Goal: Information Seeking & Learning: Learn about a topic

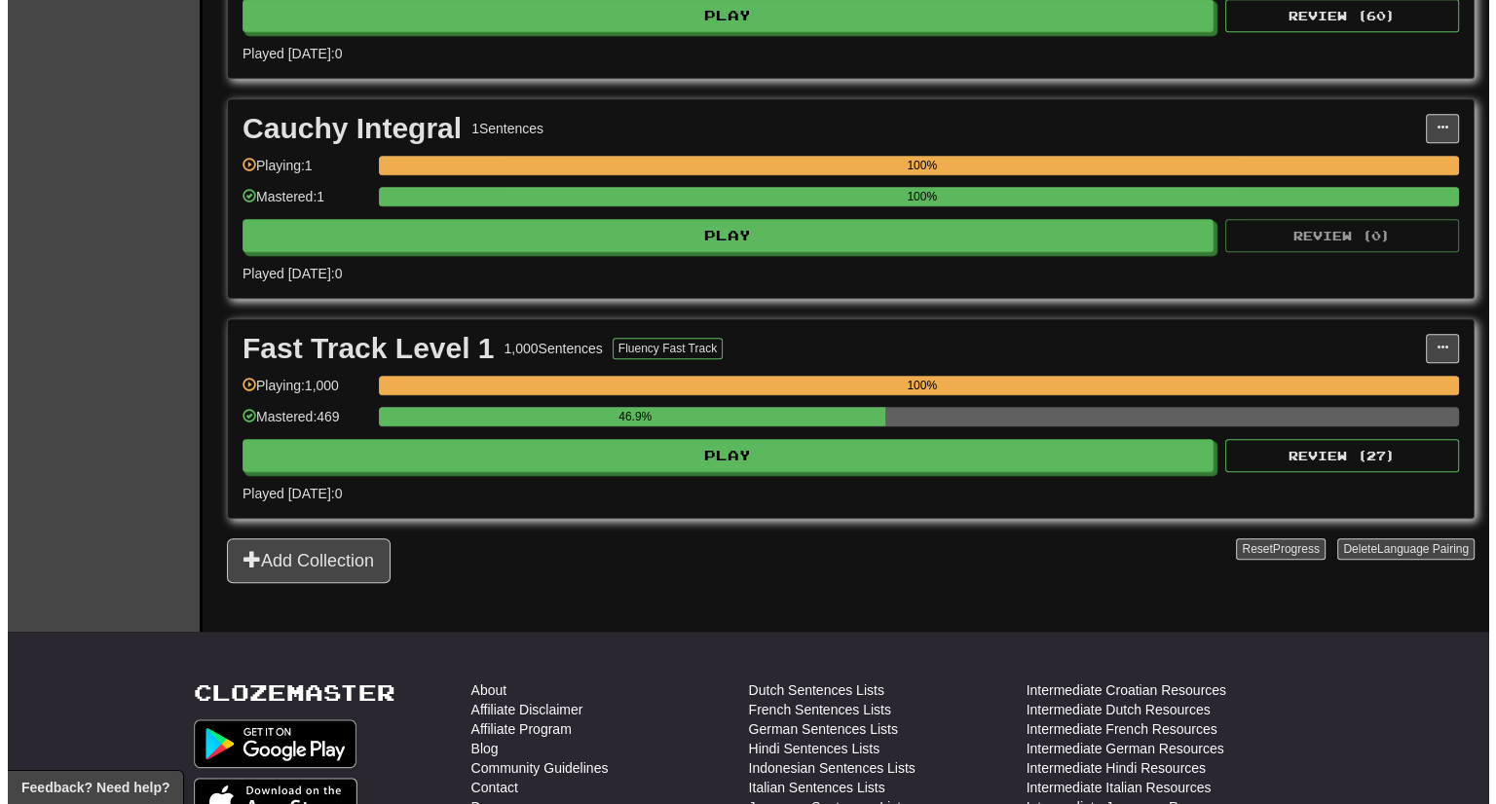
scroll to position [1250, 0]
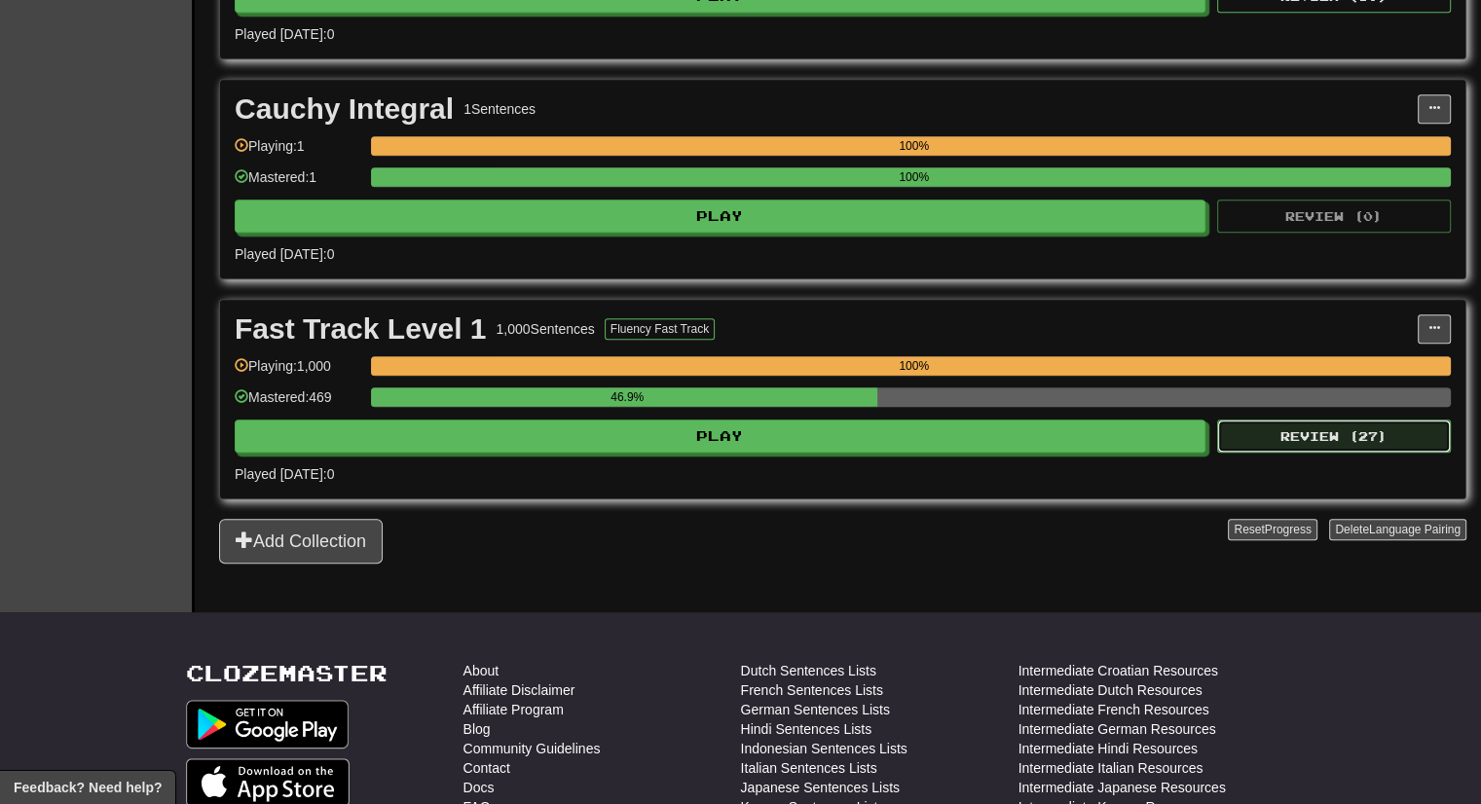
click at [1335, 428] on button "Review ( 27 )" at bounding box center [1334, 436] width 234 height 33
select select "***"
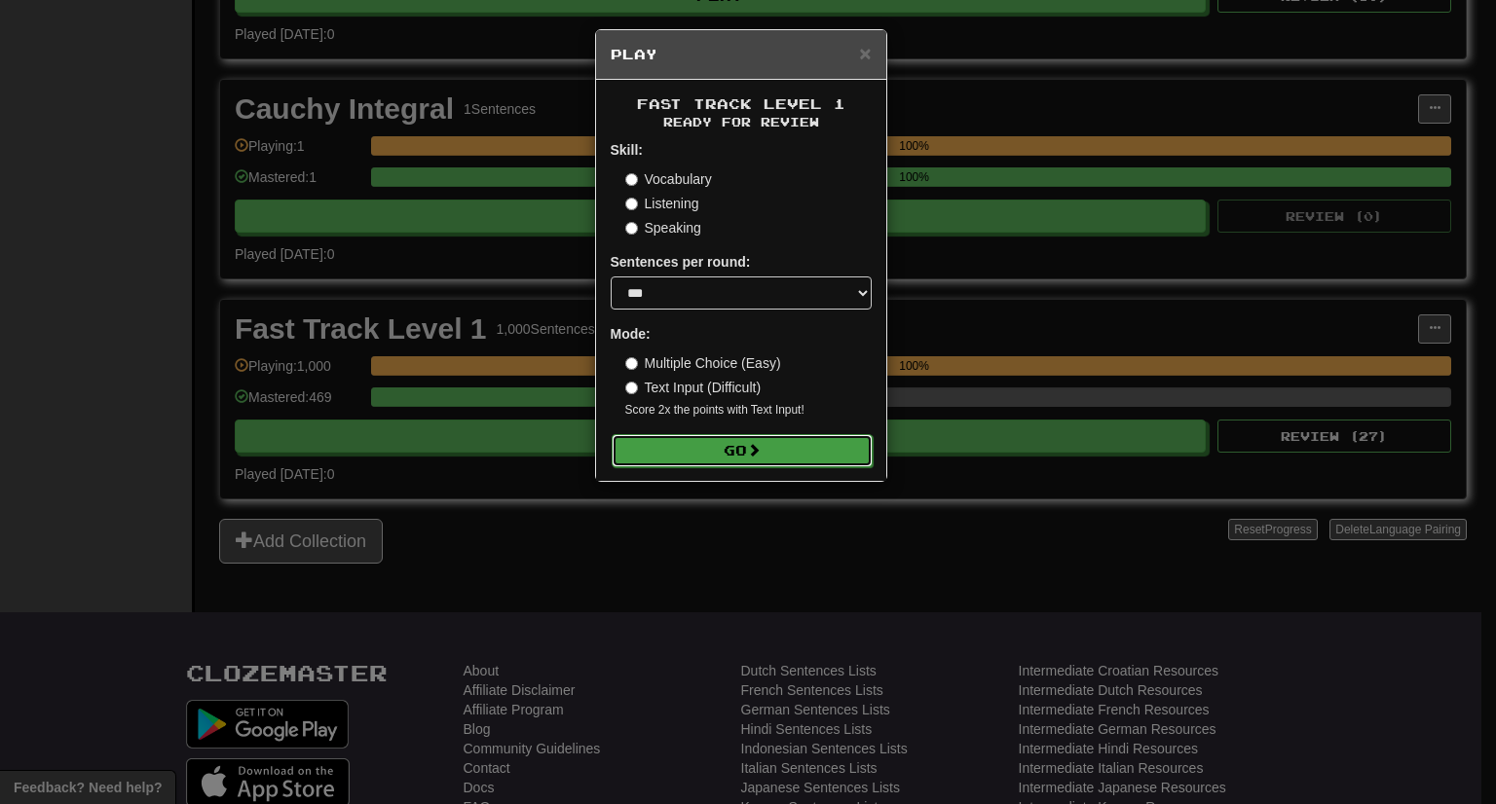
click at [809, 457] on button "Go" at bounding box center [741, 450] width 261 height 33
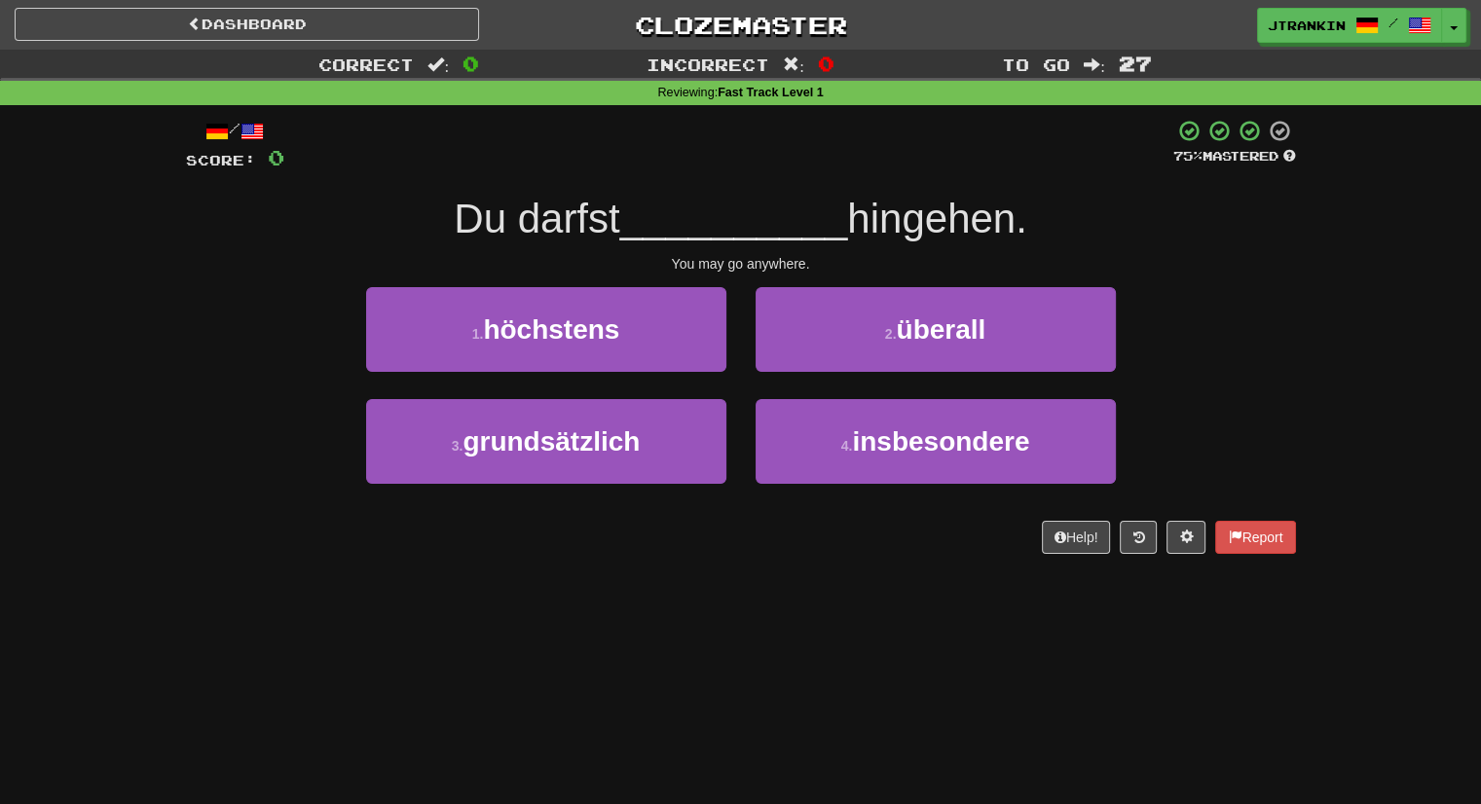
click at [865, 651] on div "Dashboard Clozemaster jtrankin / Toggle Dropdown Dashboard Leaderboard Activity…" at bounding box center [740, 402] width 1481 height 804
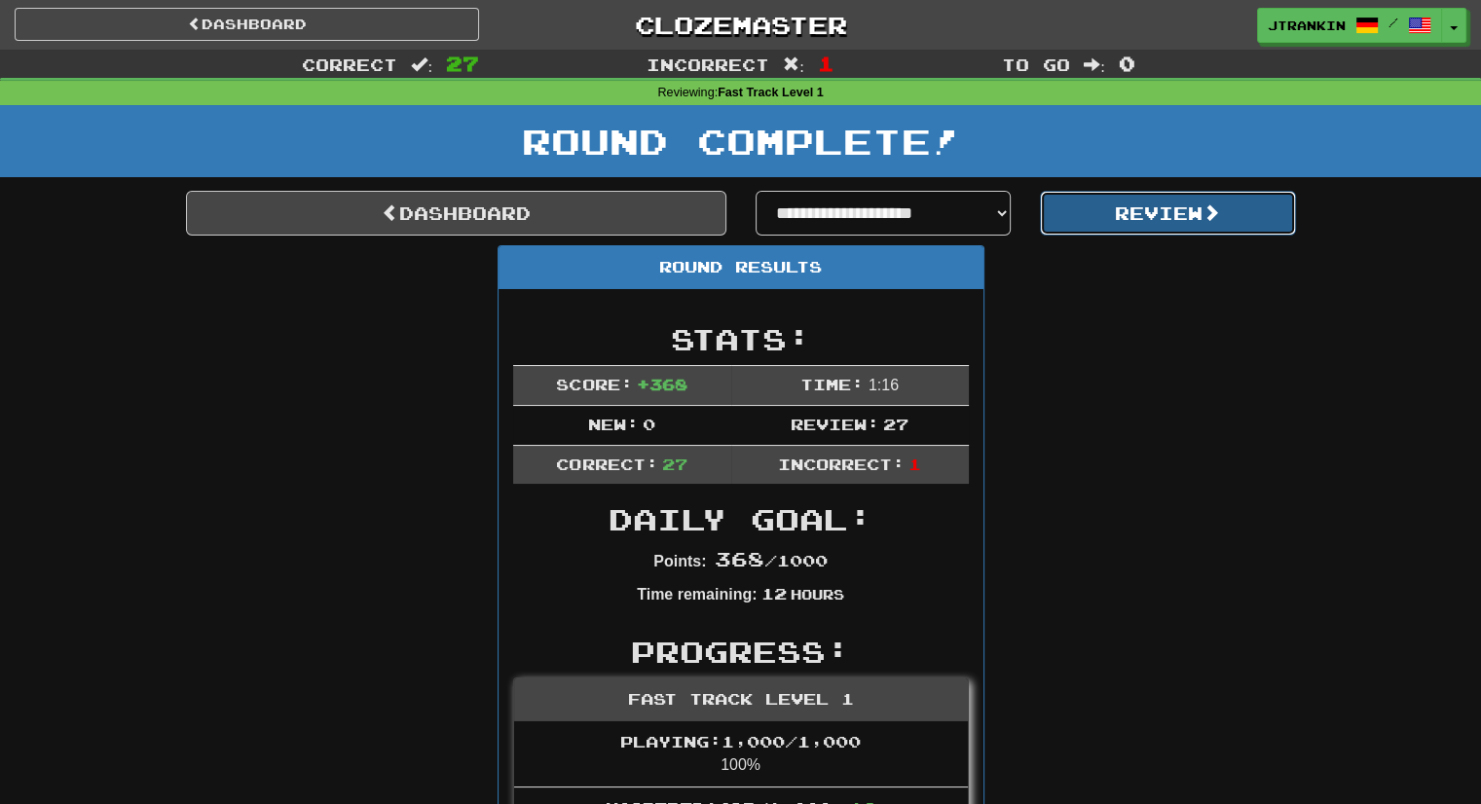
click at [1109, 211] on button "Review" at bounding box center [1168, 213] width 256 height 45
click at [1256, 221] on button "Review" at bounding box center [1168, 213] width 256 height 45
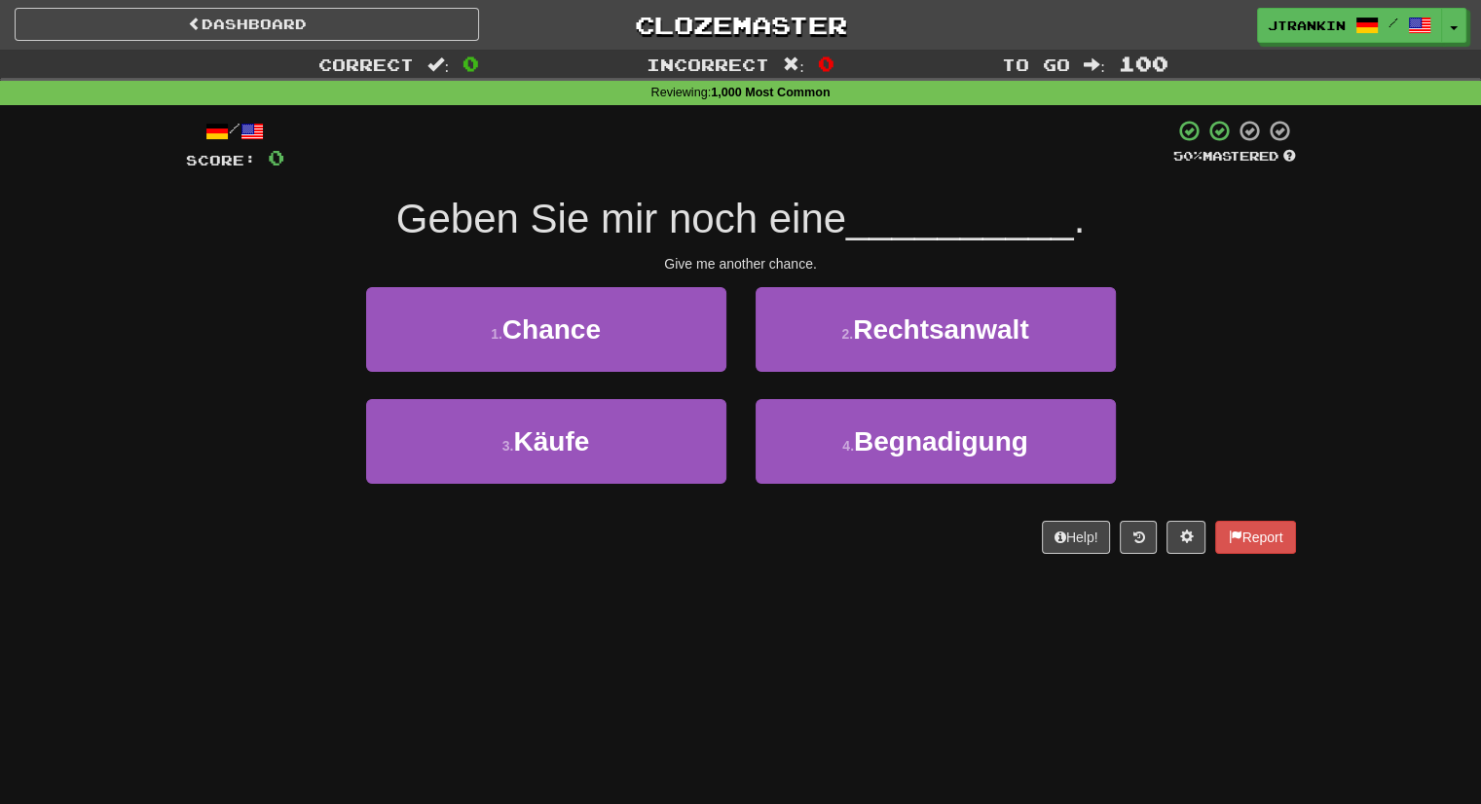
click at [1364, 326] on div "Correct : 0 Incorrect : 0 To go : 100 Reviewing : 1,000 Most Common / Score: 0 …" at bounding box center [740, 316] width 1481 height 532
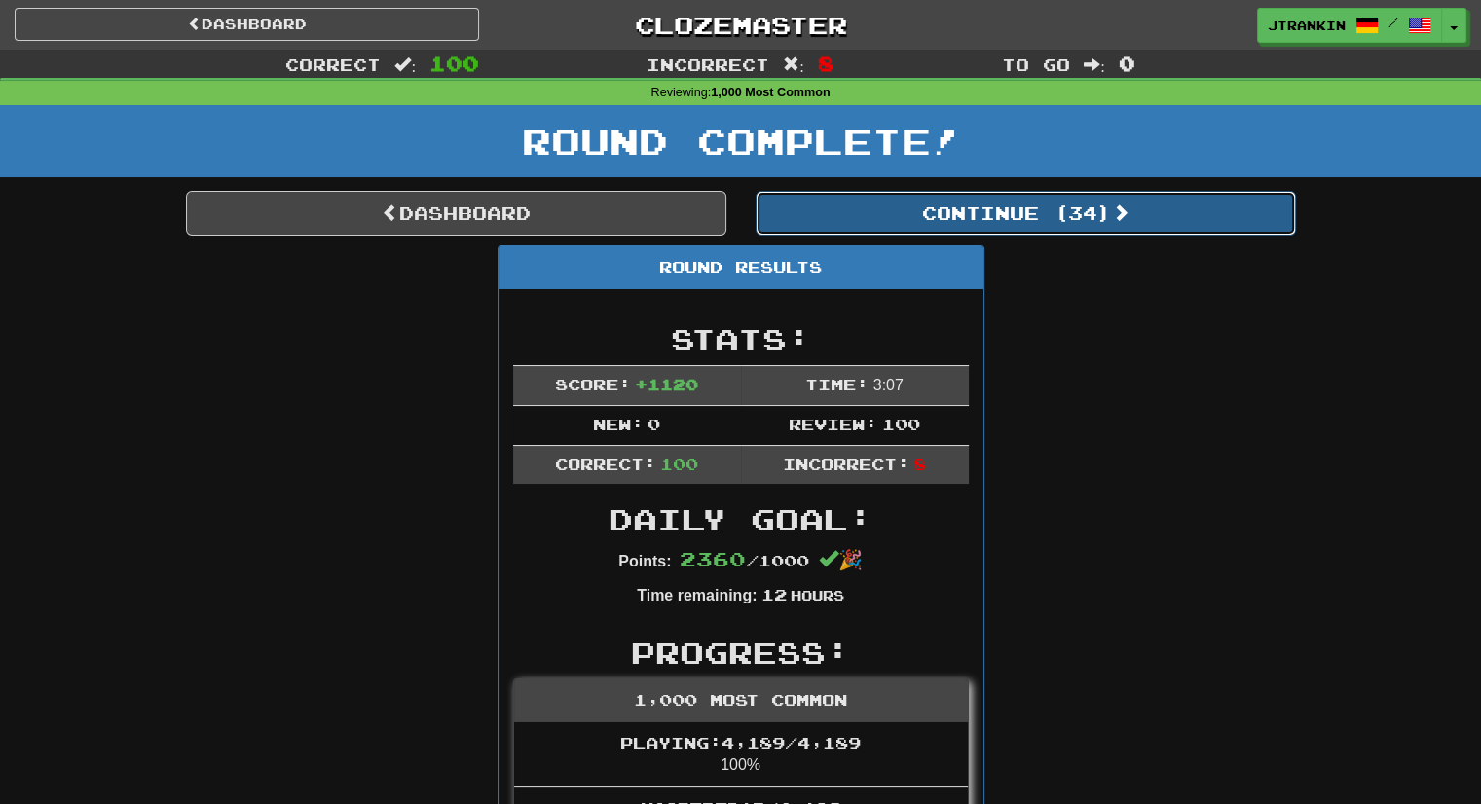
click at [1180, 227] on button "Continue ( 34 )" at bounding box center [1026, 213] width 540 height 45
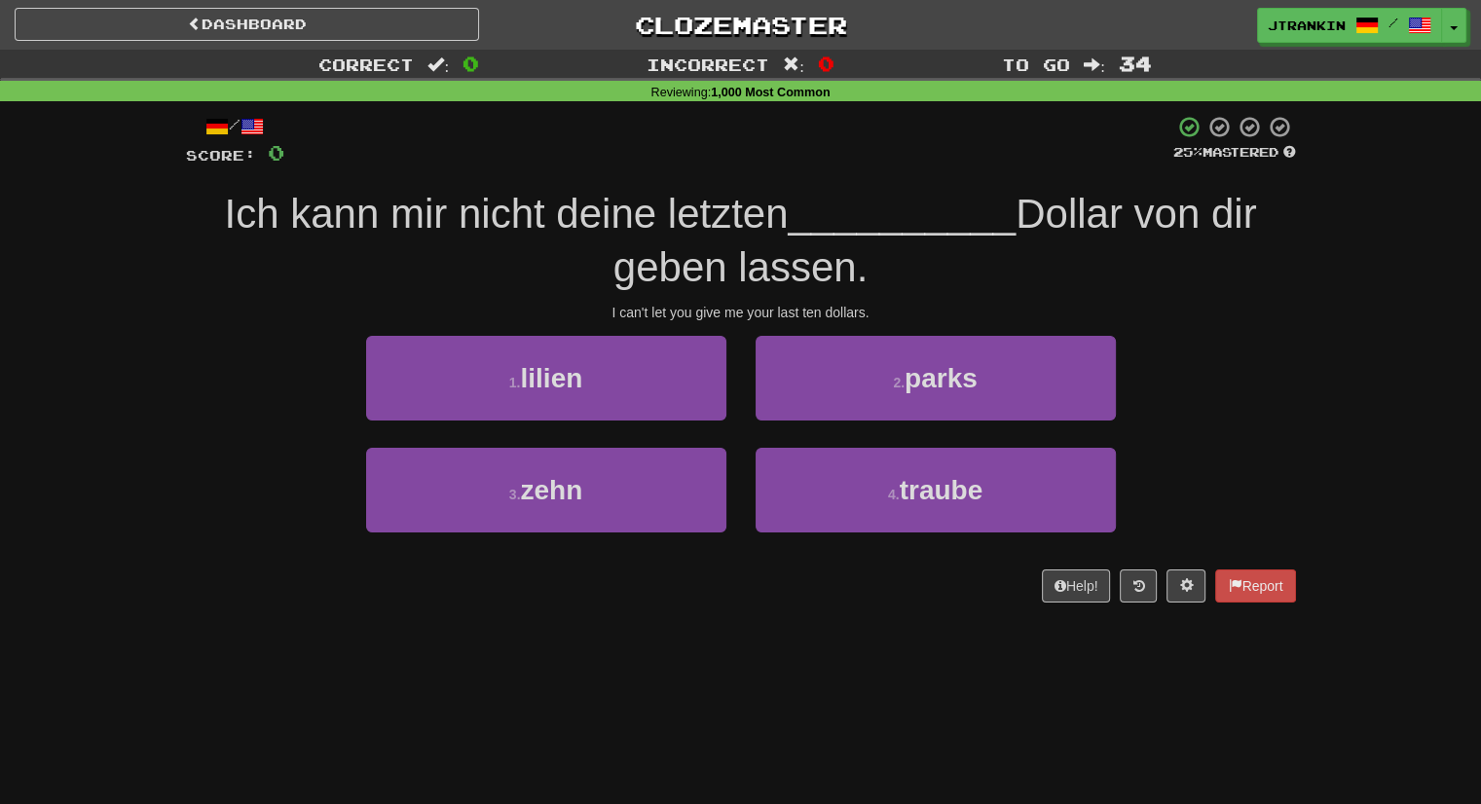
click at [1305, 405] on div "/ Score: 0 25 % Mastered Ich kann mir nicht deine letzten __________ Dollar von…" at bounding box center [740, 365] width 1139 height 529
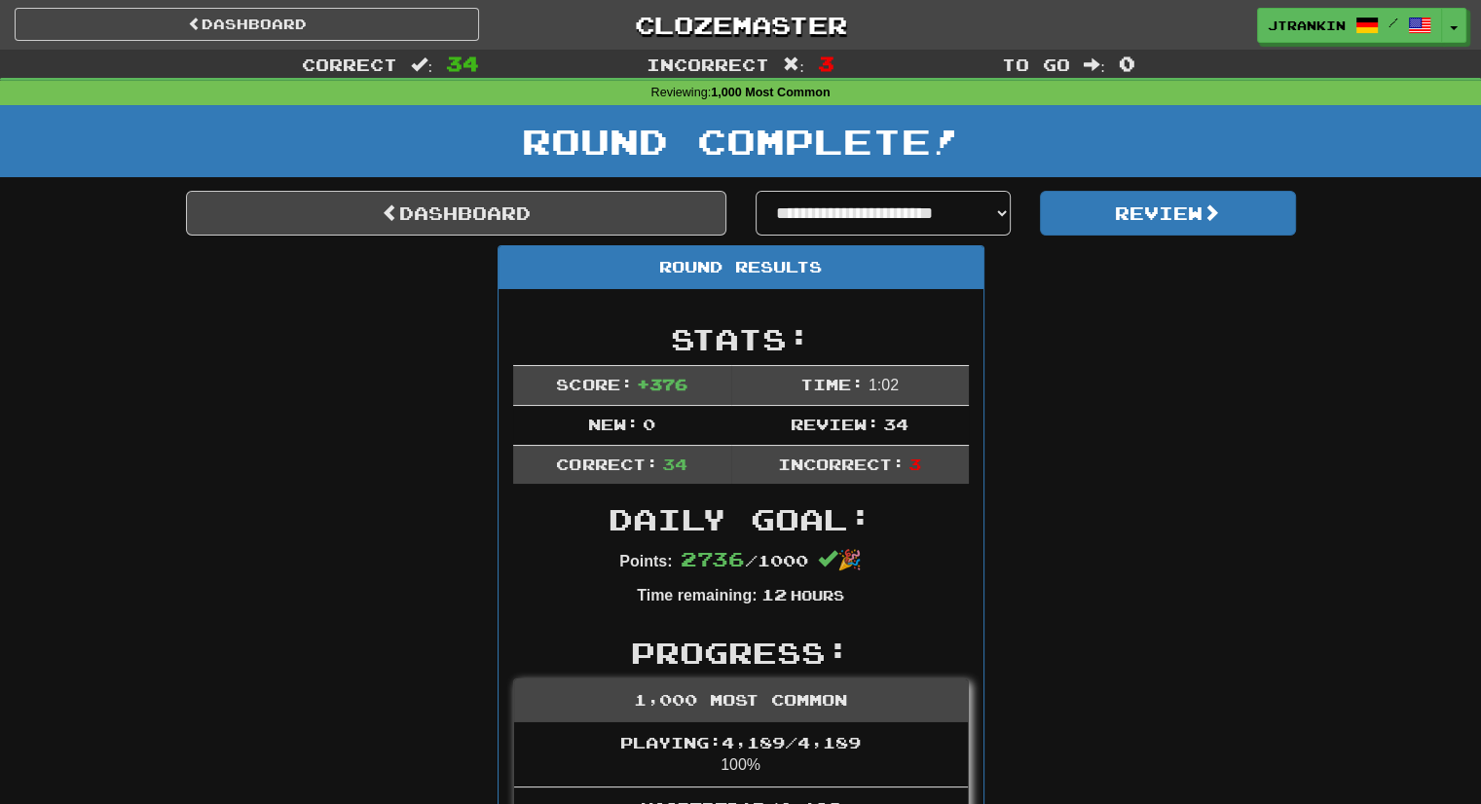
click at [1264, 193] on button "Review" at bounding box center [1168, 213] width 256 height 45
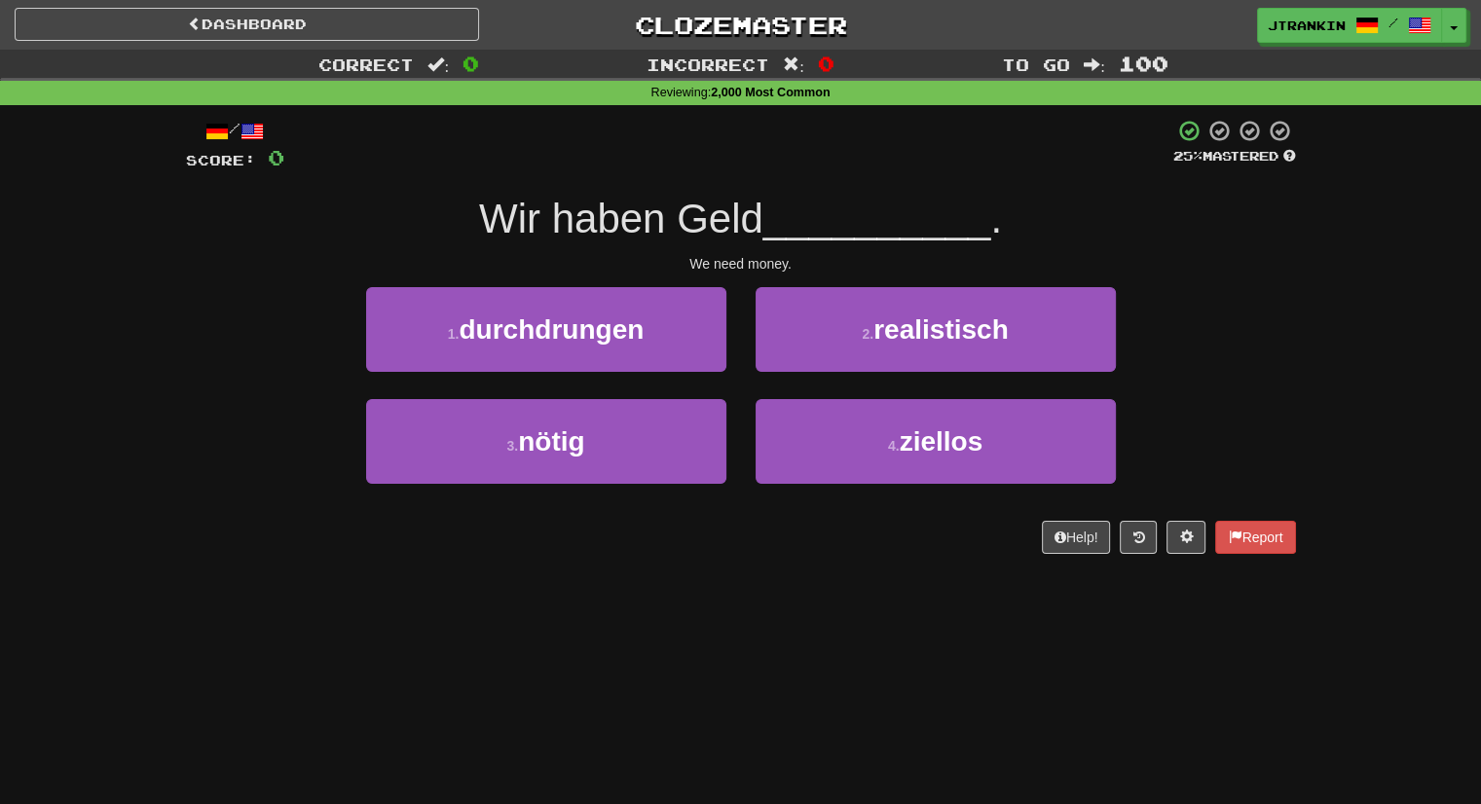
click at [1298, 431] on div "/ Score: 0 25 % Mastered Wir haben Geld __________ . We need money. 1 . durchdr…" at bounding box center [740, 343] width 1139 height 476
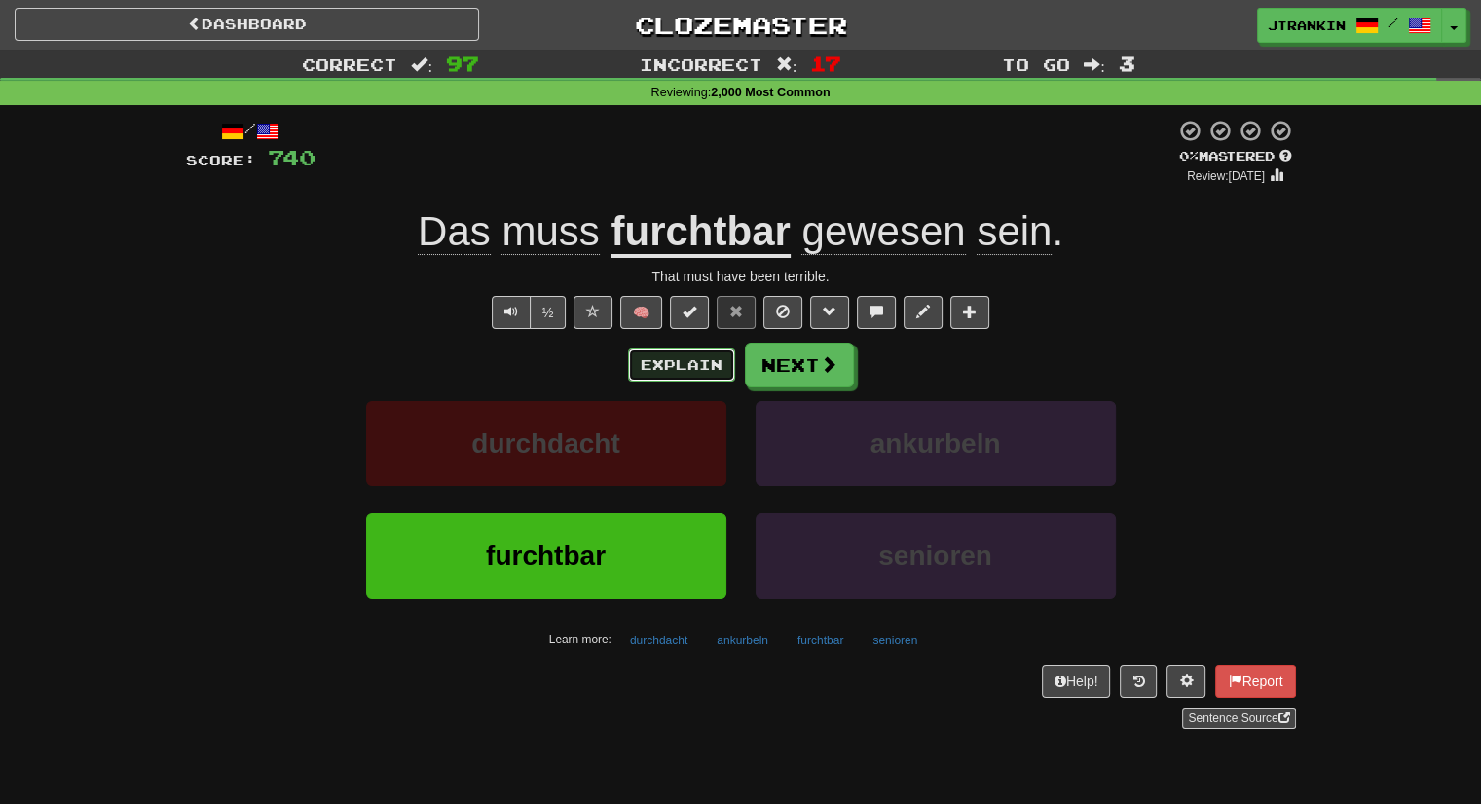
click at [667, 351] on button "Explain" at bounding box center [681, 365] width 107 height 33
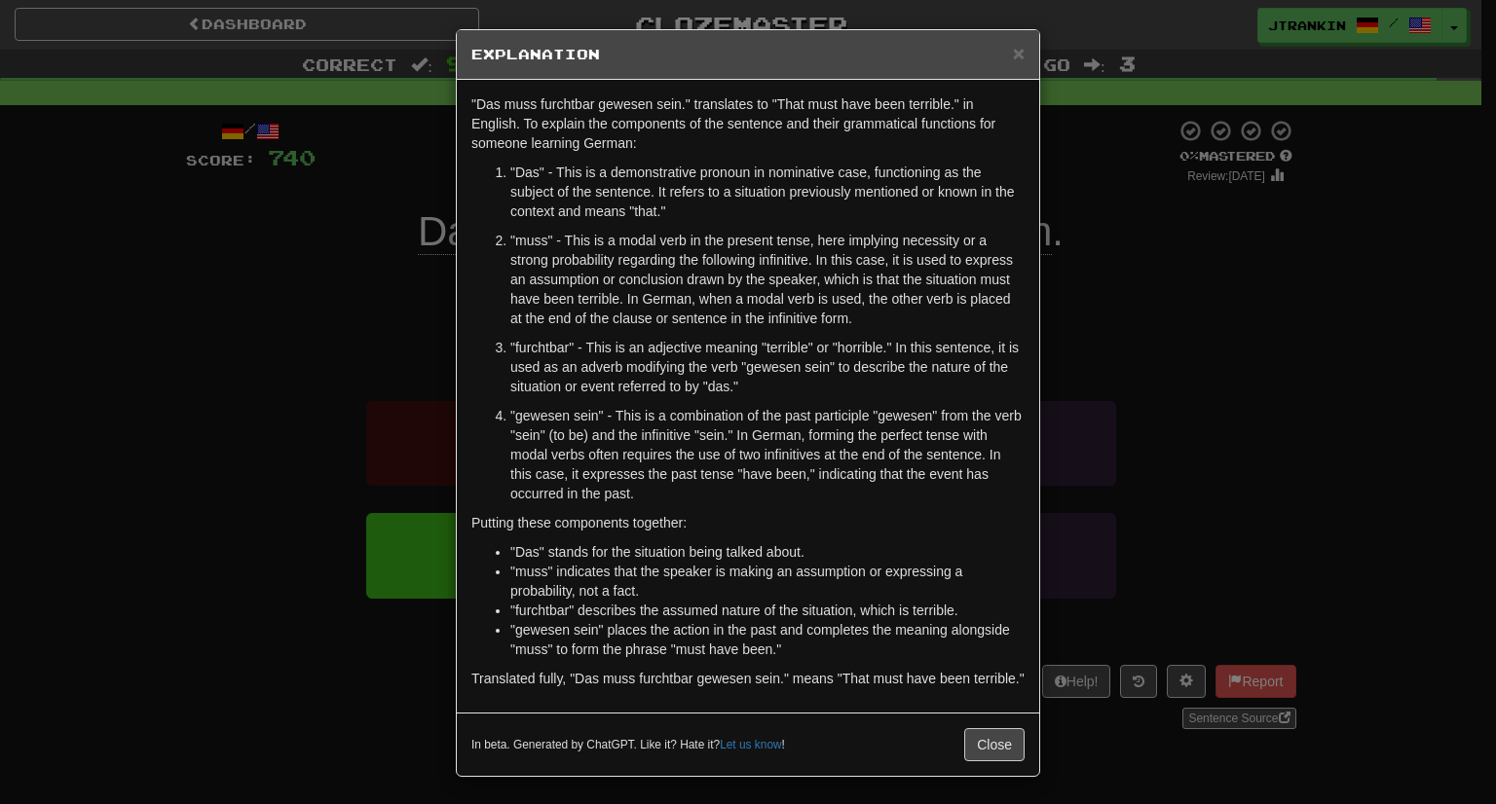
click at [1172, 379] on div "× Explanation "Das muss furchtbar gewesen sein." translates to "That must have …" at bounding box center [748, 402] width 1496 height 804
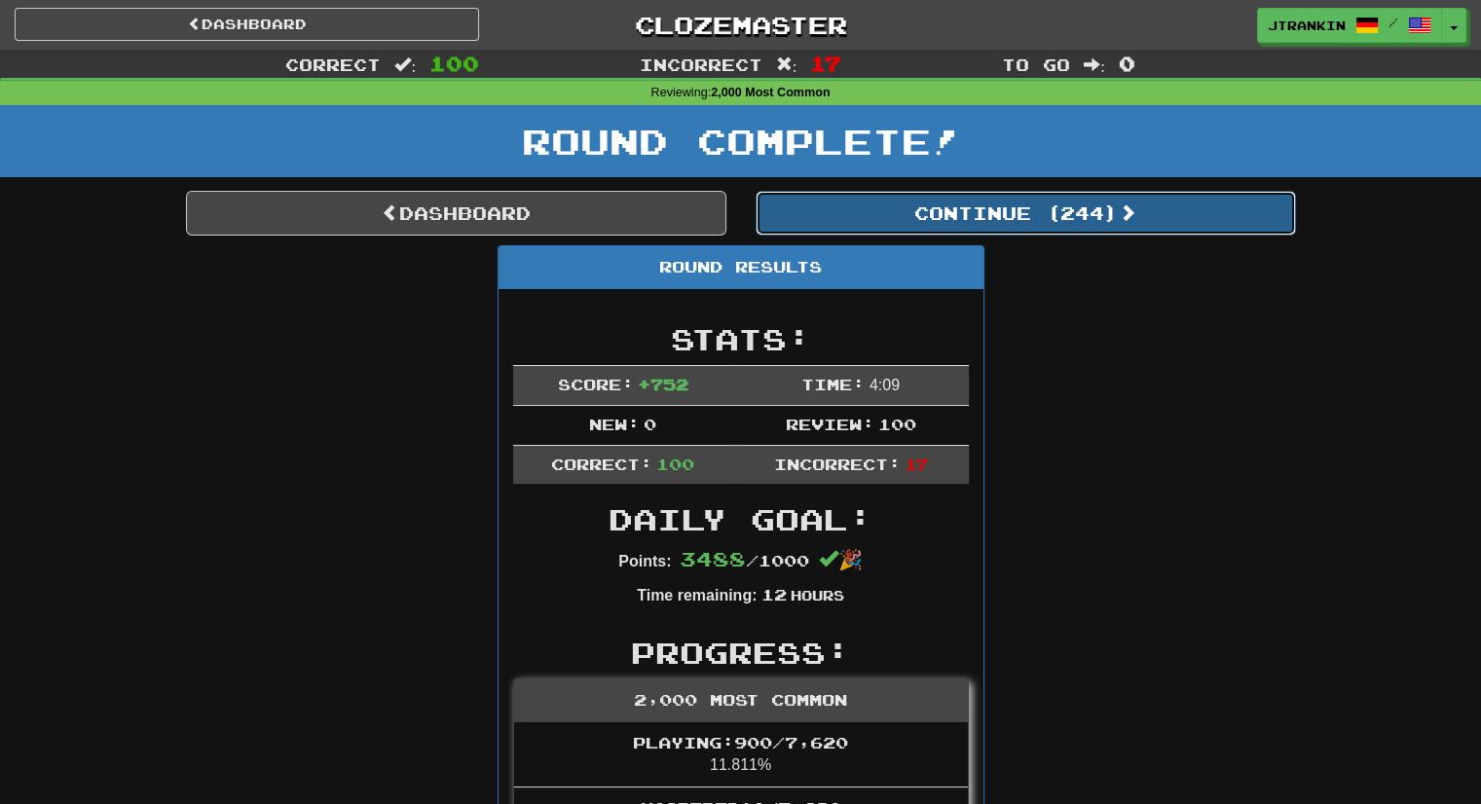
click at [1053, 233] on button "Continue ( 244 )" at bounding box center [1026, 213] width 540 height 45
click at [1133, 224] on button "Continue ( 144 )" at bounding box center [1026, 213] width 540 height 45
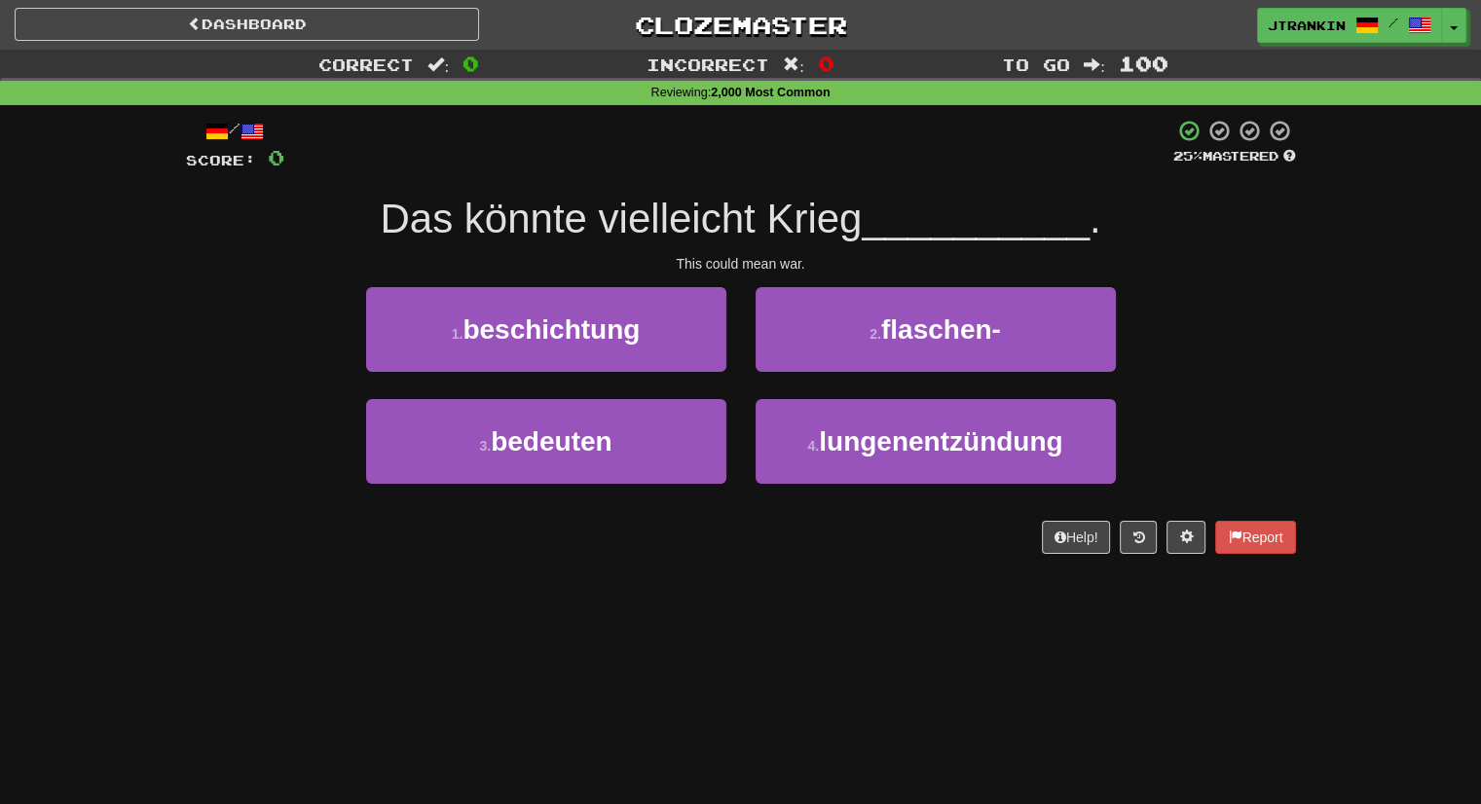
click at [1352, 338] on div "Correct : 0 Incorrect : 0 To go : 100 Reviewing : 2,000 Most Common / Score: 0 …" at bounding box center [740, 316] width 1481 height 532
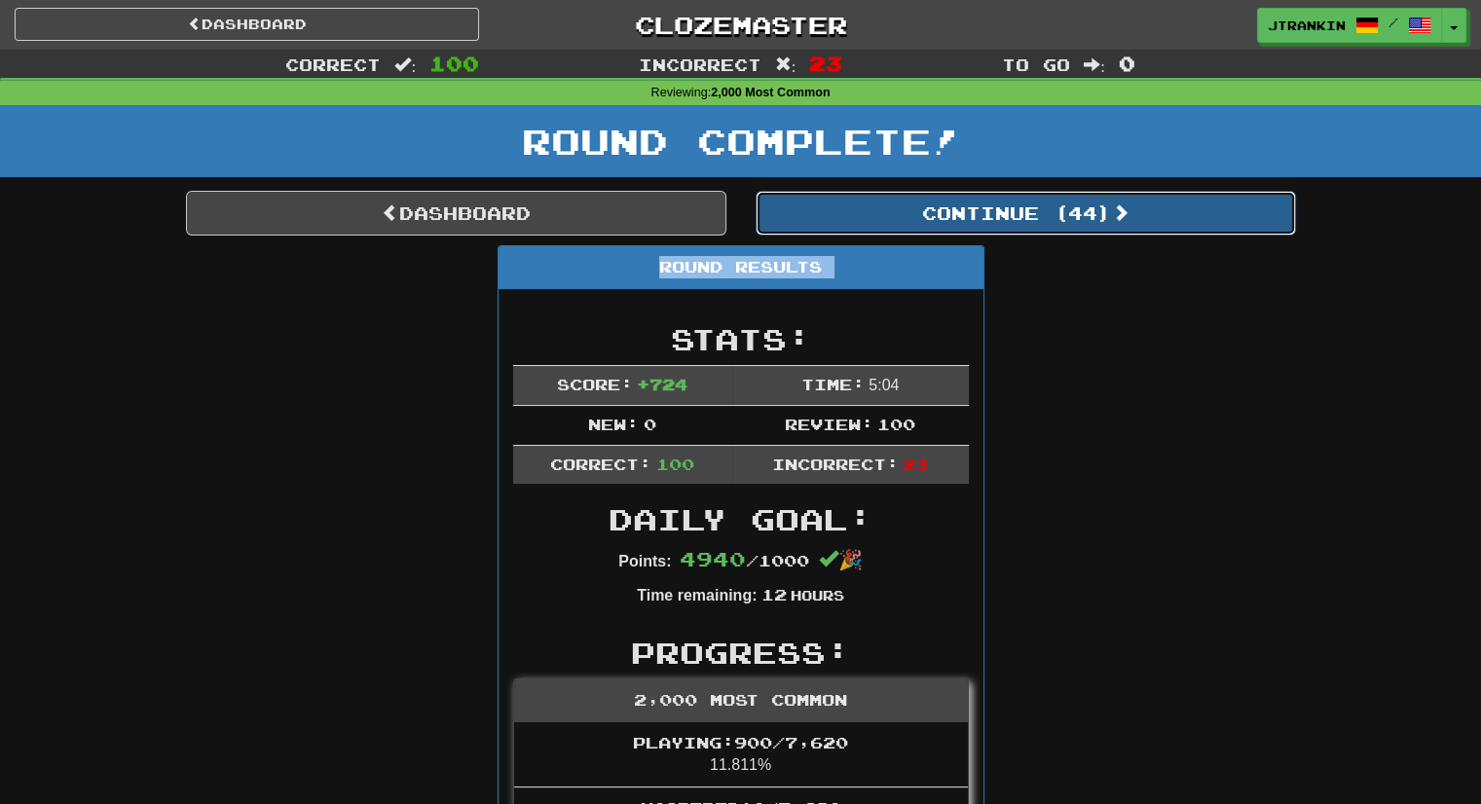
click at [1173, 207] on button "Continue ( 44 )" at bounding box center [1026, 213] width 540 height 45
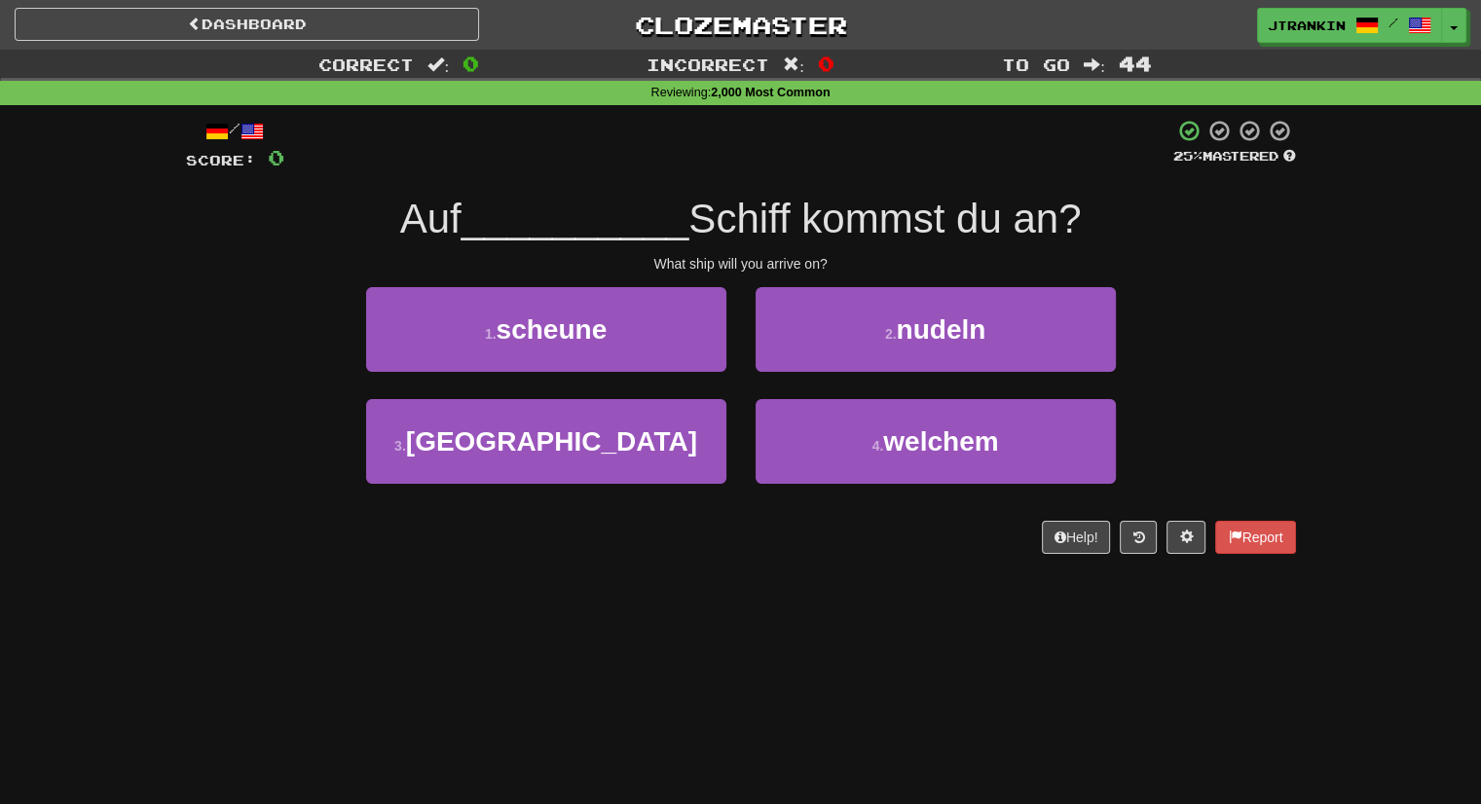
click at [1308, 350] on div "/ Score: 0 25 % Mastered Auf __________ Schiff kommst du an? What ship will you…" at bounding box center [740, 343] width 1139 height 476
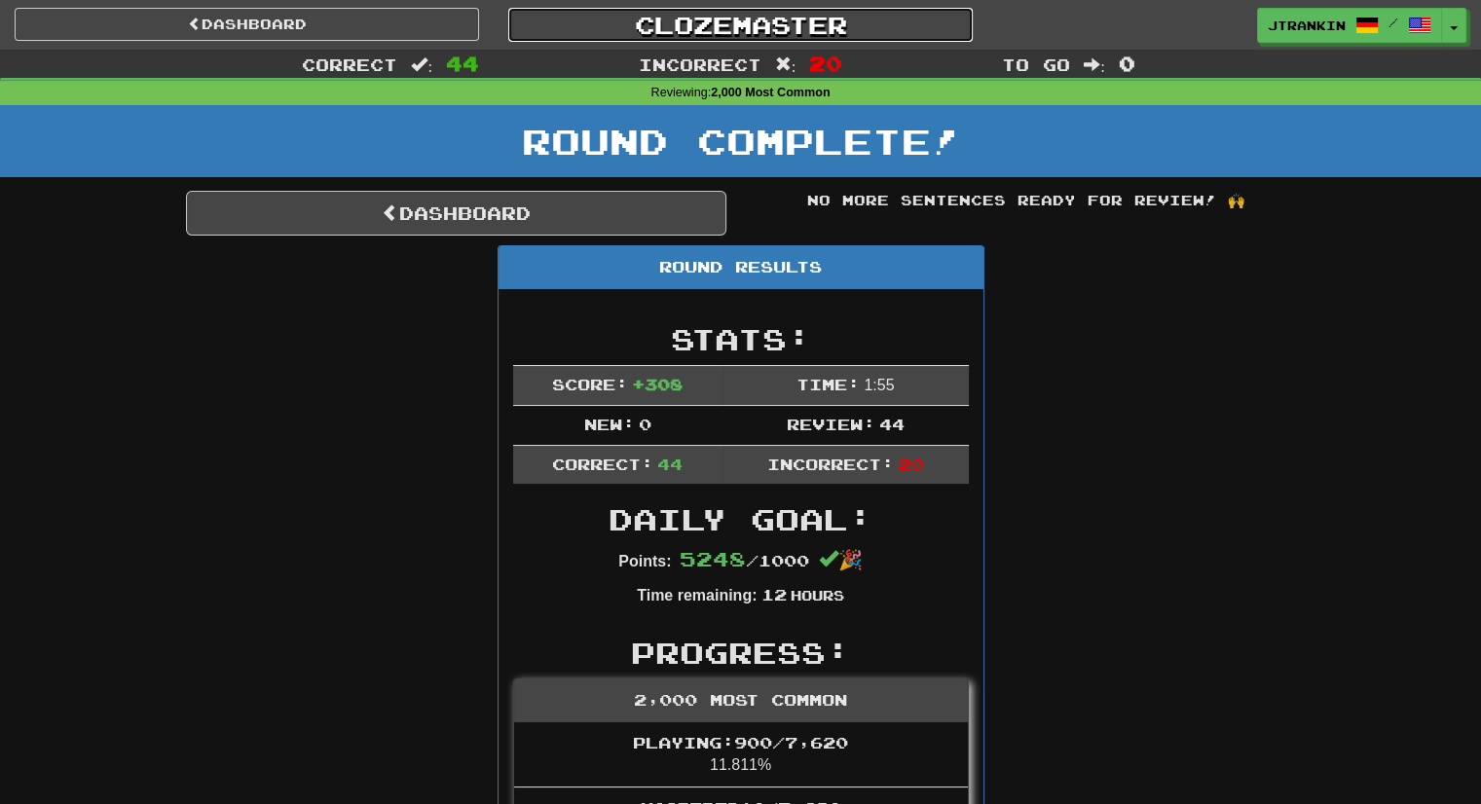
click at [798, 29] on link "Clozemaster" at bounding box center [740, 25] width 464 height 34
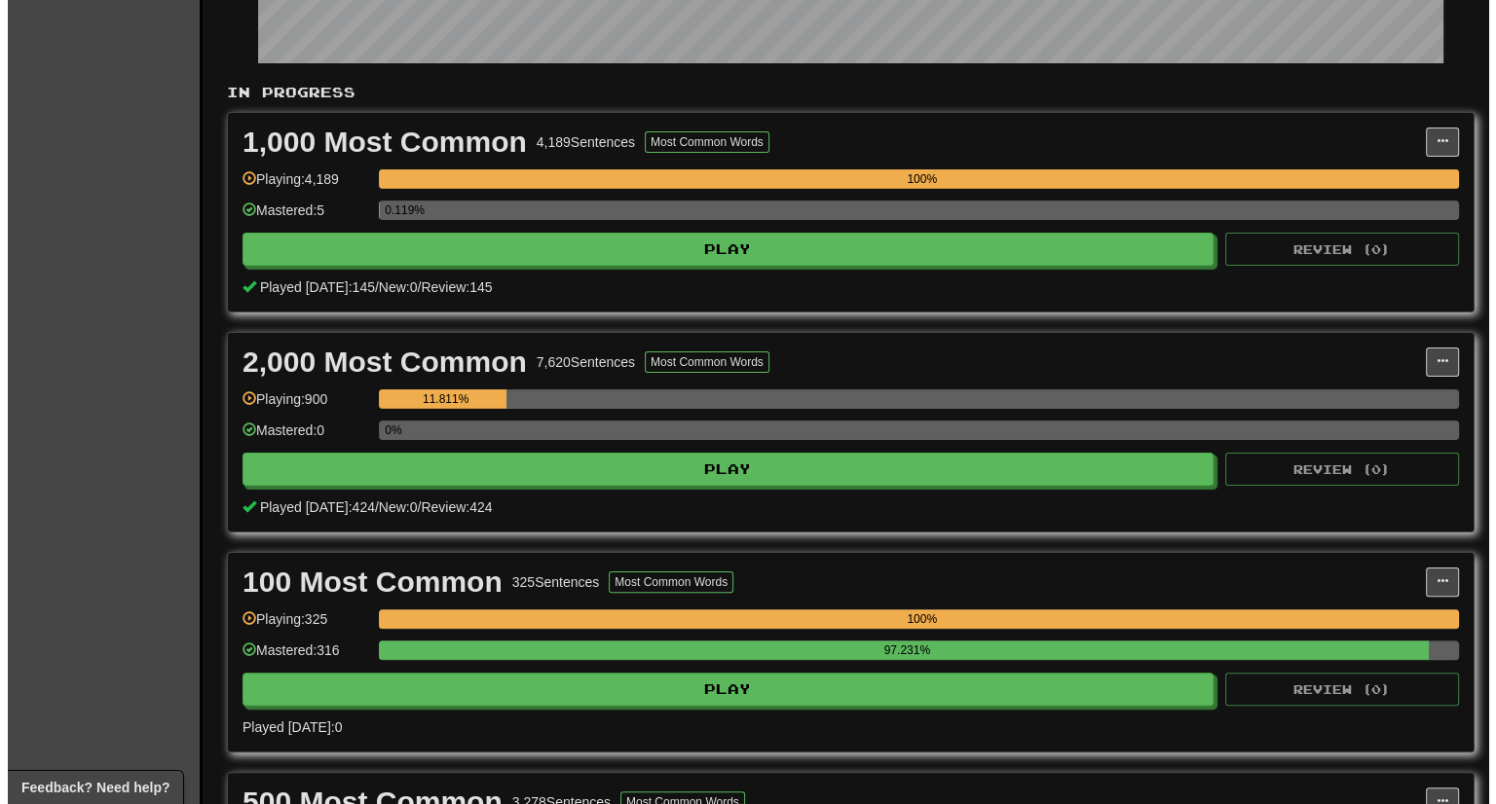
scroll to position [341, 0]
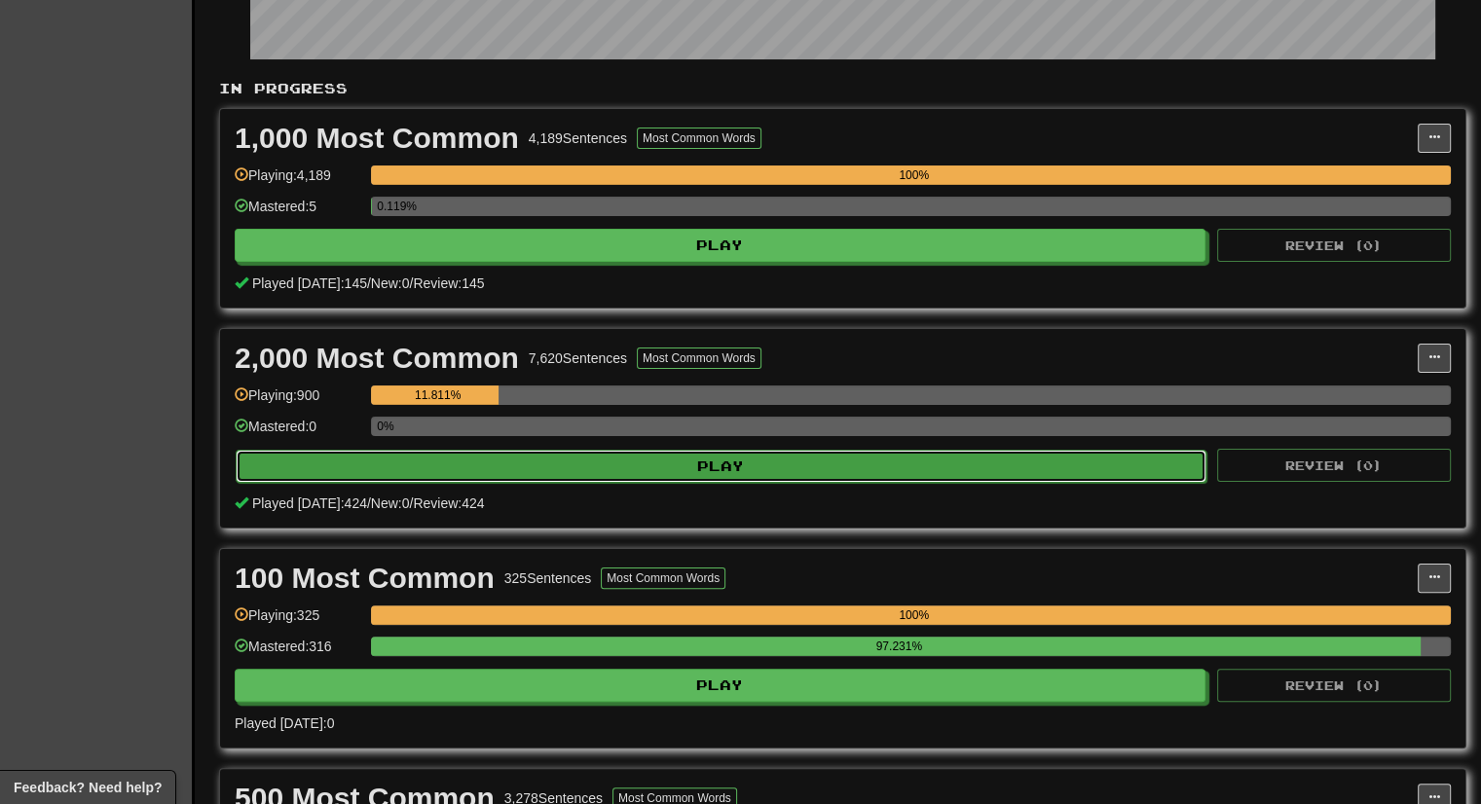
click at [1066, 450] on button "Play" at bounding box center [721, 466] width 971 height 33
select select "***"
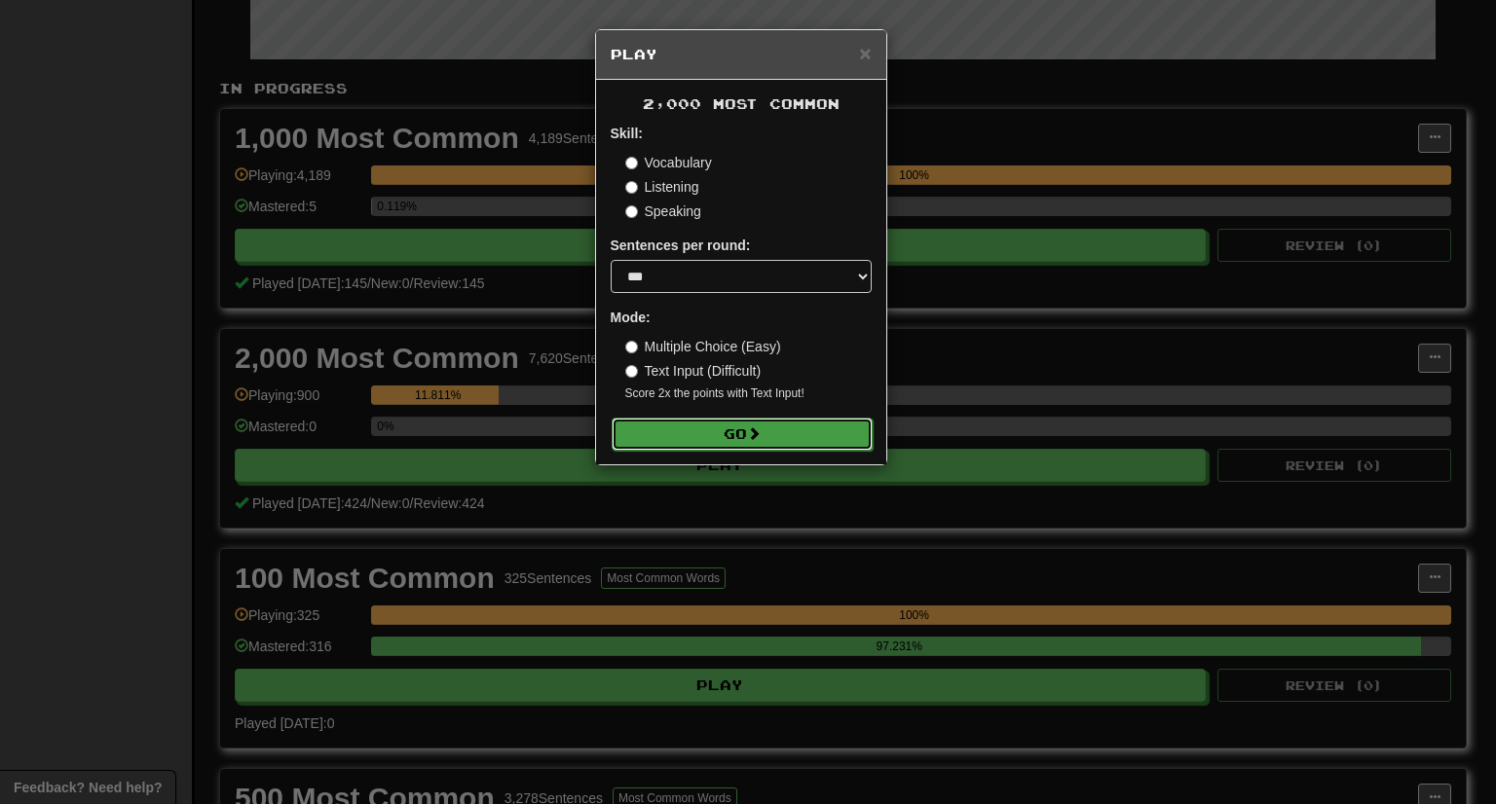
click at [837, 436] on button "Go" at bounding box center [741, 434] width 261 height 33
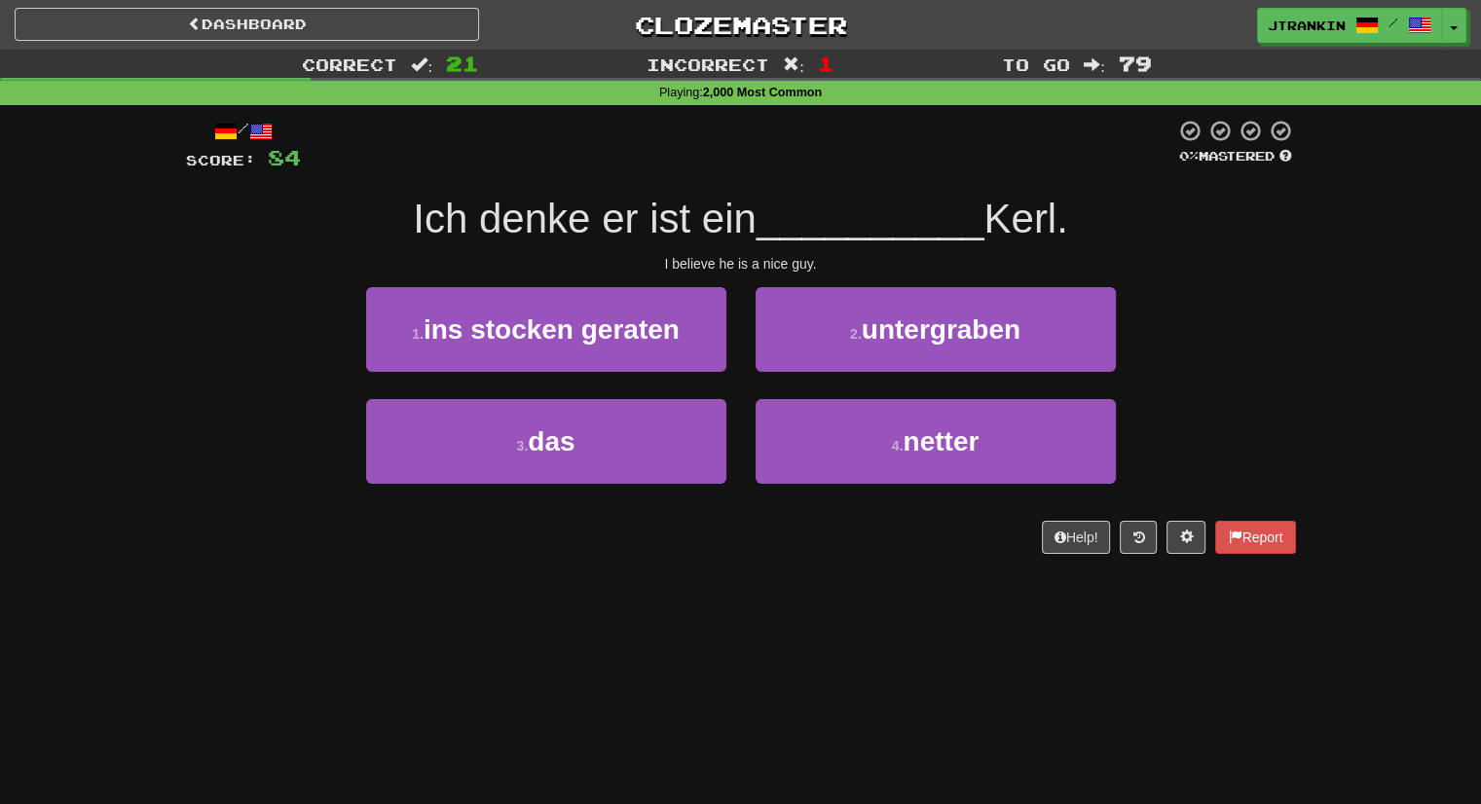
click at [856, 578] on div "/ Score: 84 0 % Mastered Ich denke er ist ein __________ Kerl. I believe he is …" at bounding box center [741, 343] width 1110 height 476
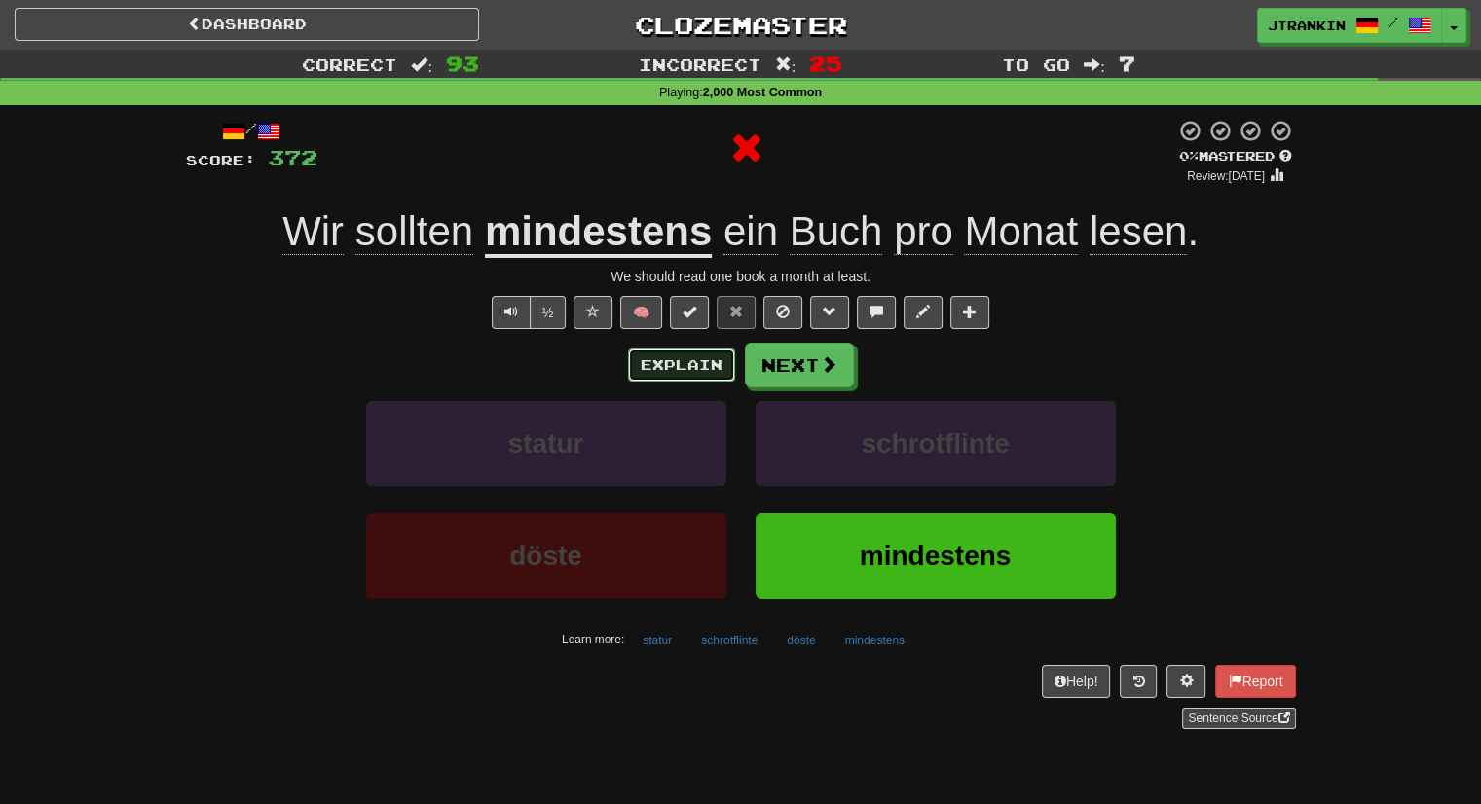
click at [647, 362] on button "Explain" at bounding box center [681, 365] width 107 height 33
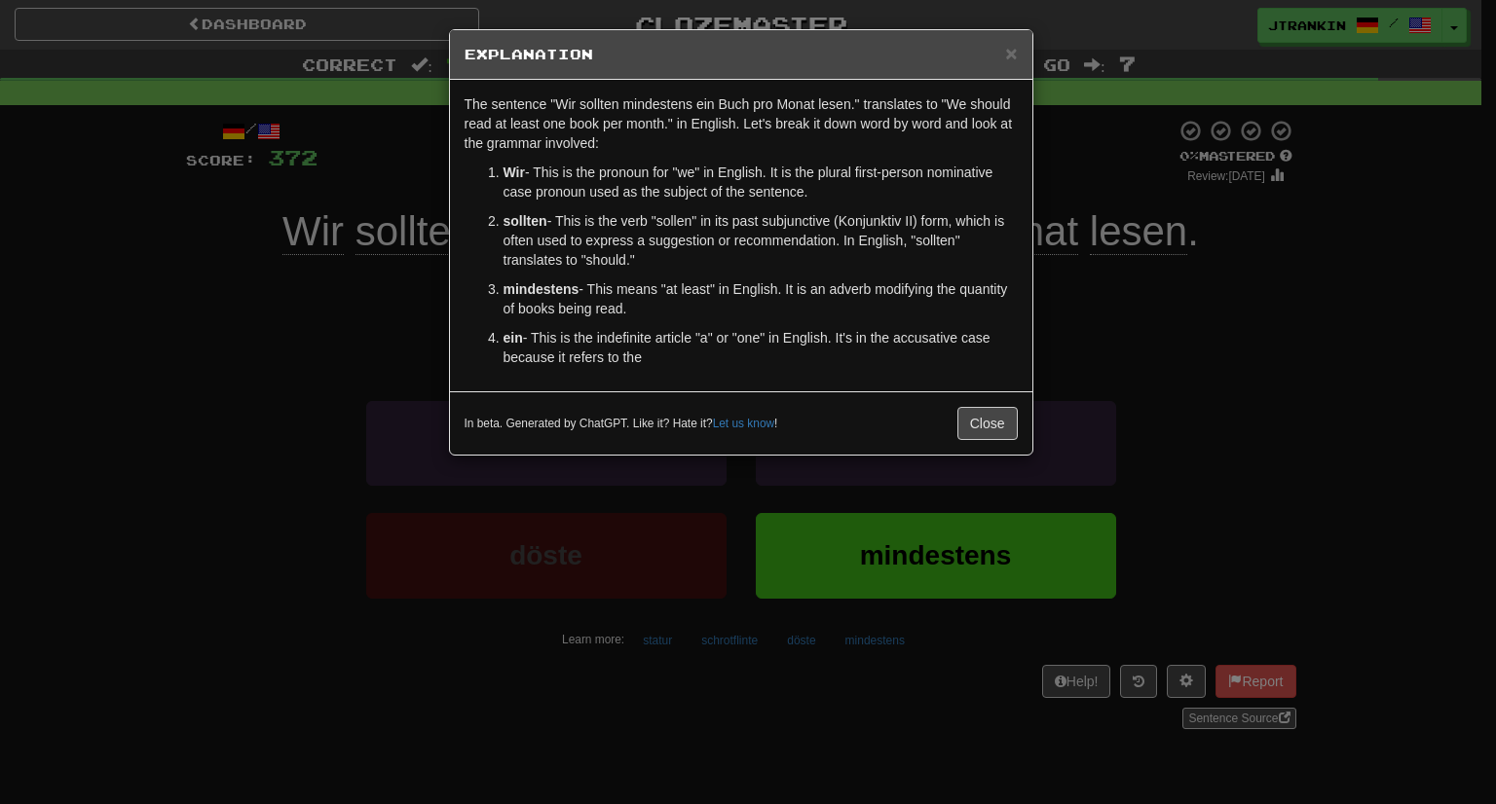
click at [1187, 394] on div "× Explanation The sentence "Wir sollten mindestens ein Buch pro Monat lesen." t…" at bounding box center [748, 402] width 1496 height 804
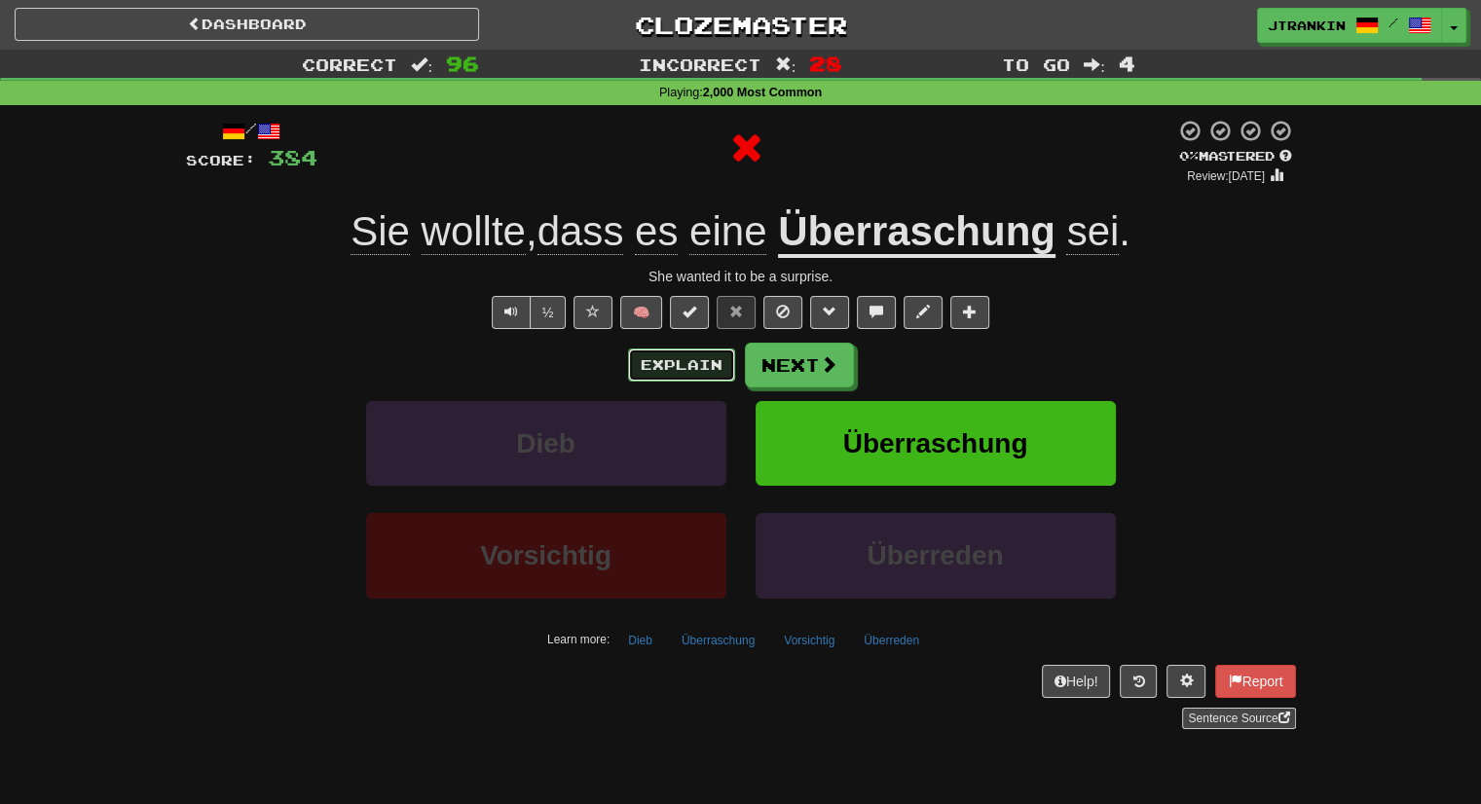
click at [702, 361] on button "Explain" at bounding box center [681, 365] width 107 height 33
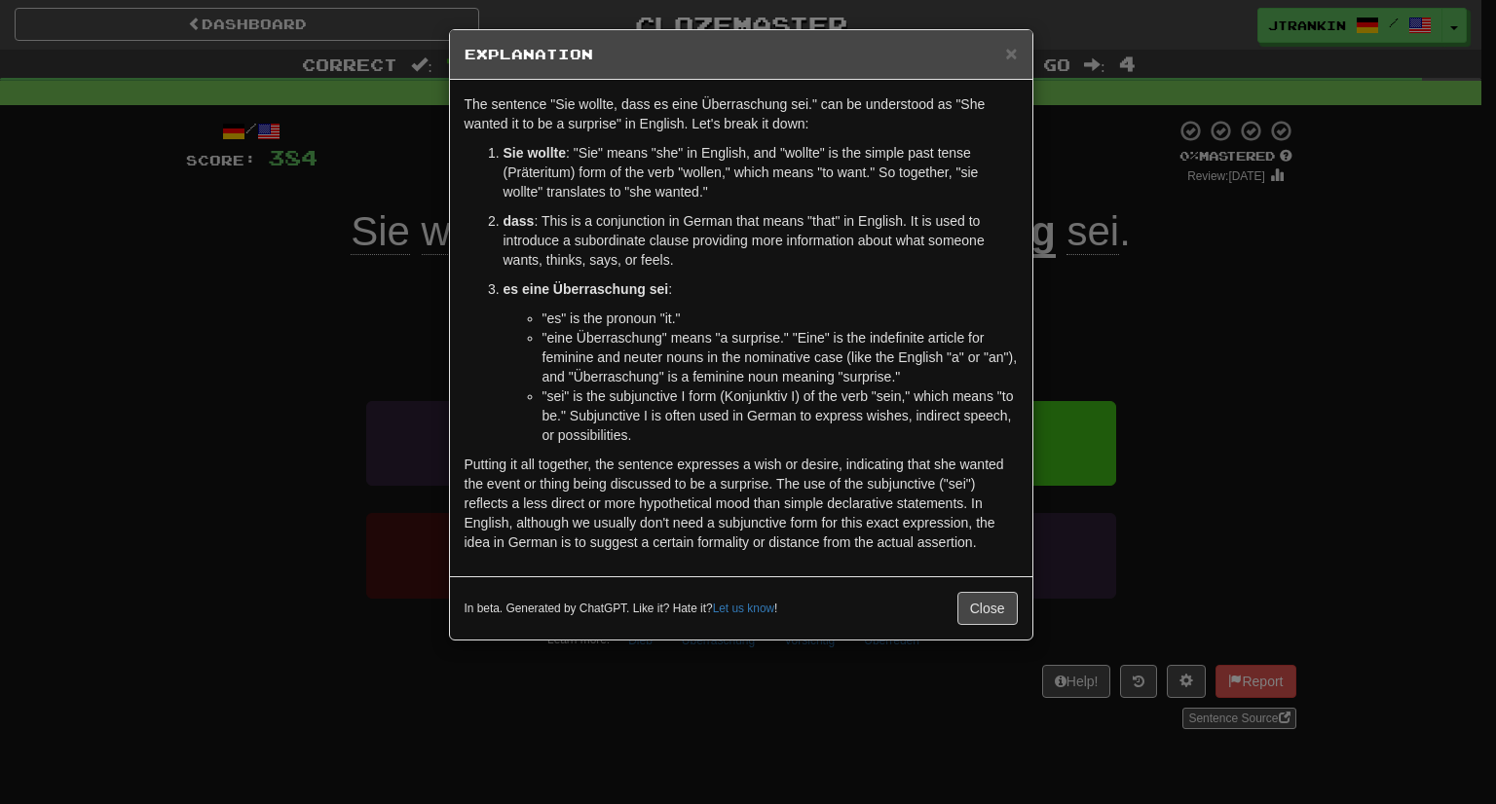
click at [1175, 350] on div "× Explanation The sentence "Sie wollte, dass es eine Überraschung sei." can be …" at bounding box center [748, 402] width 1496 height 804
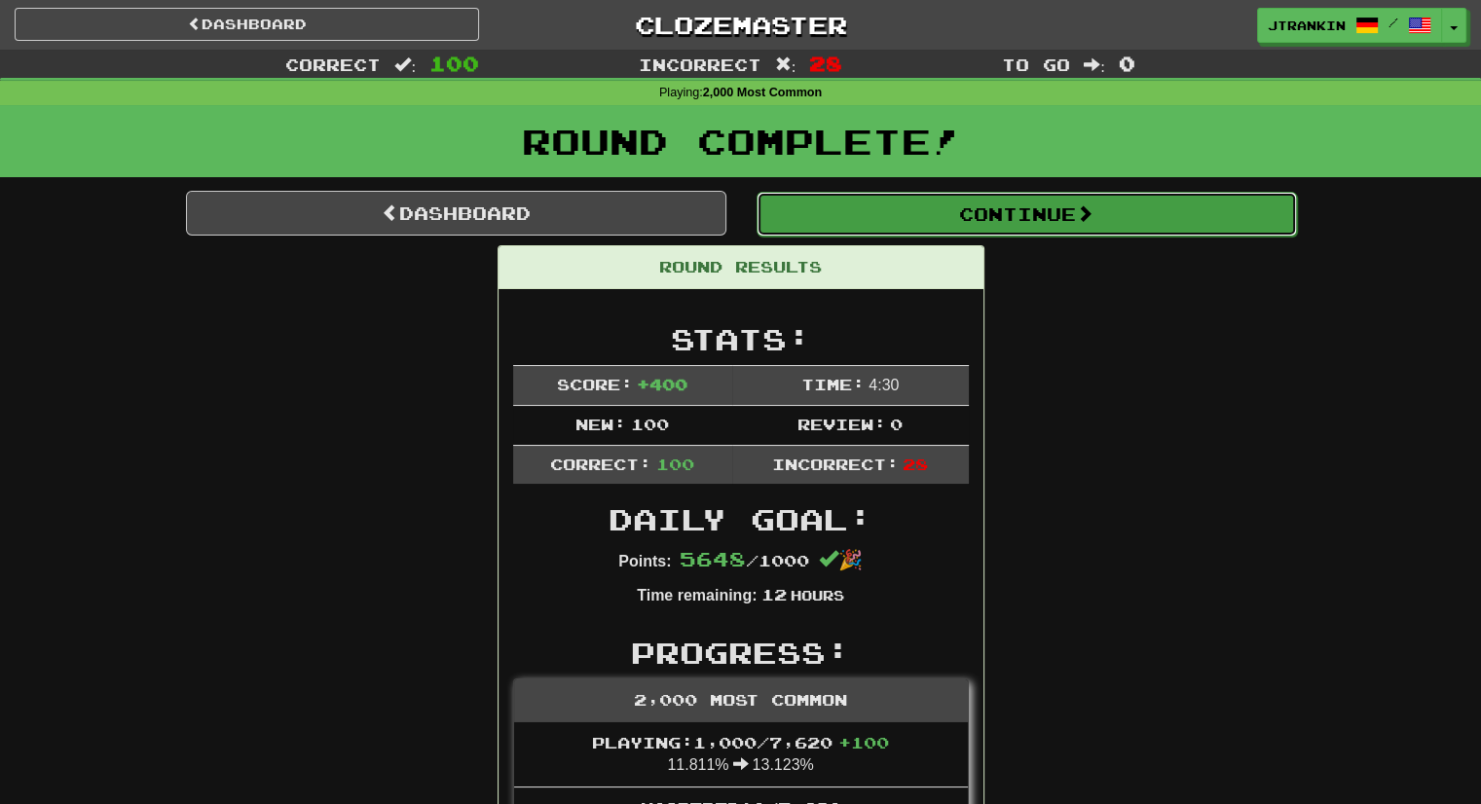
click at [1123, 209] on button "Continue" at bounding box center [1027, 214] width 540 height 45
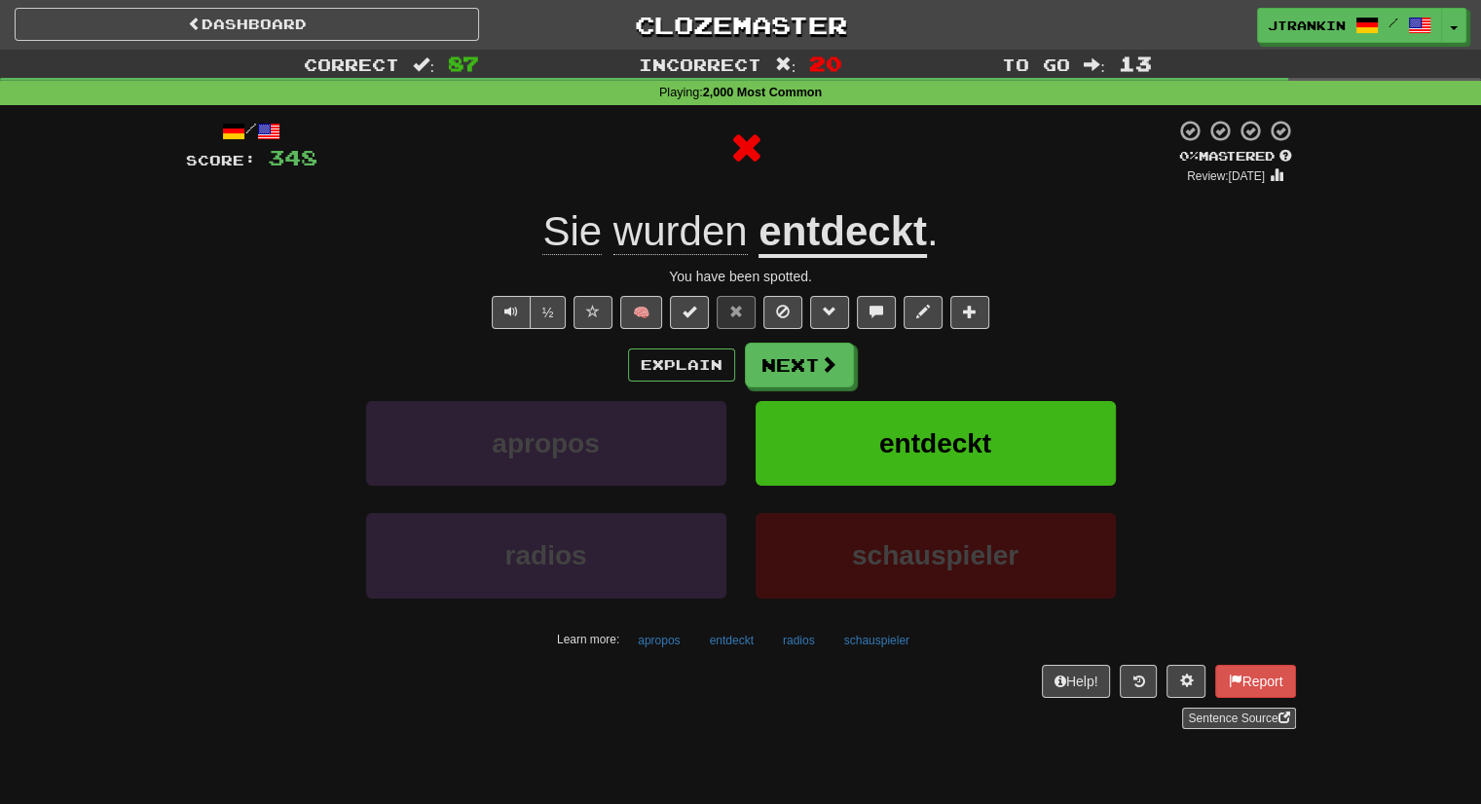
click at [709, 390] on div "Explain Next apropos entdeckt radios schauspieler Learn more: apropos entdeckt …" at bounding box center [741, 499] width 1110 height 313
click at [705, 367] on button "Explain" at bounding box center [681, 365] width 107 height 33
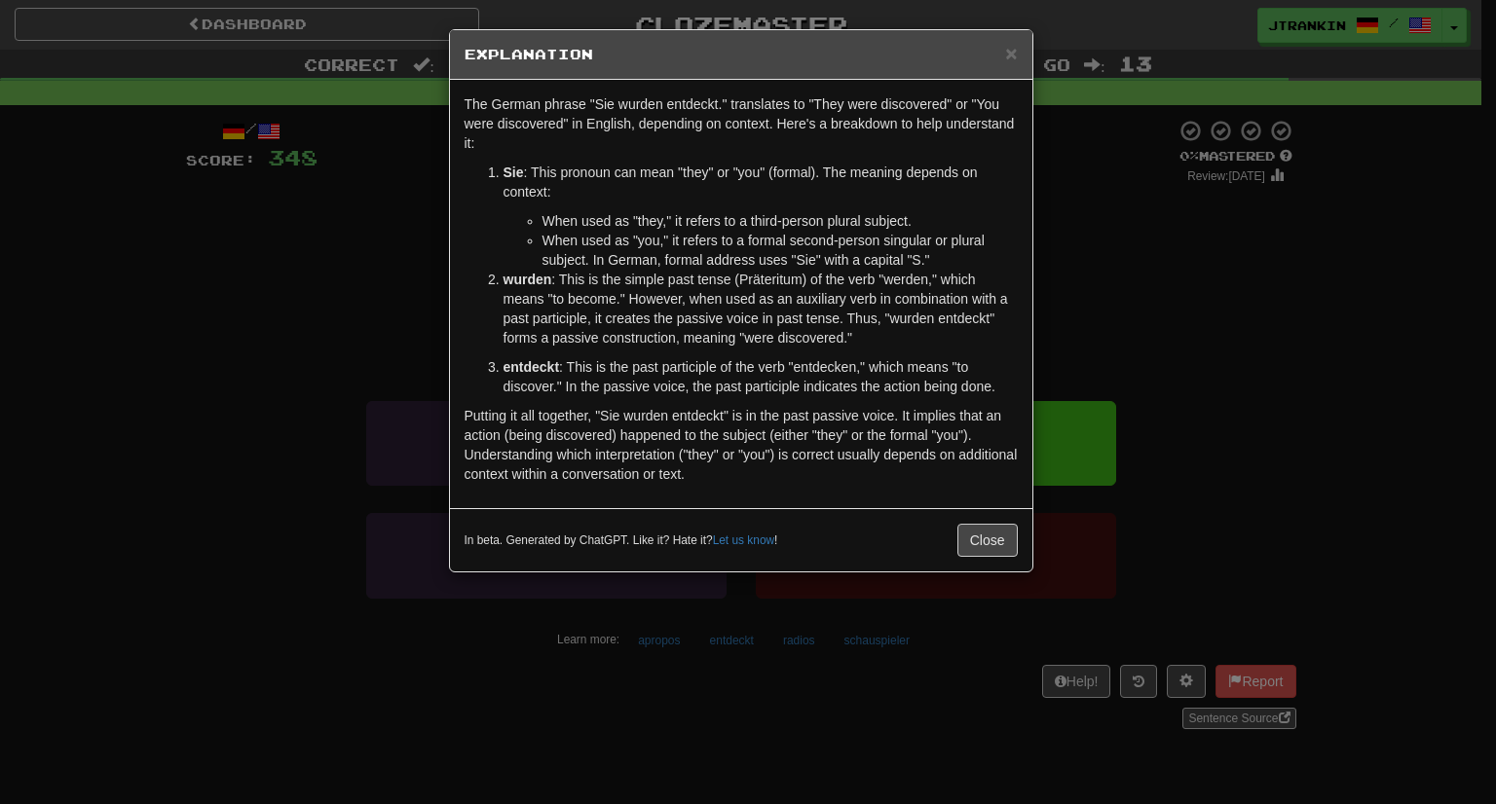
click at [1206, 338] on div "× Explanation The German phrase "Sie wurden entdeckt." translates to "They were…" at bounding box center [748, 402] width 1496 height 804
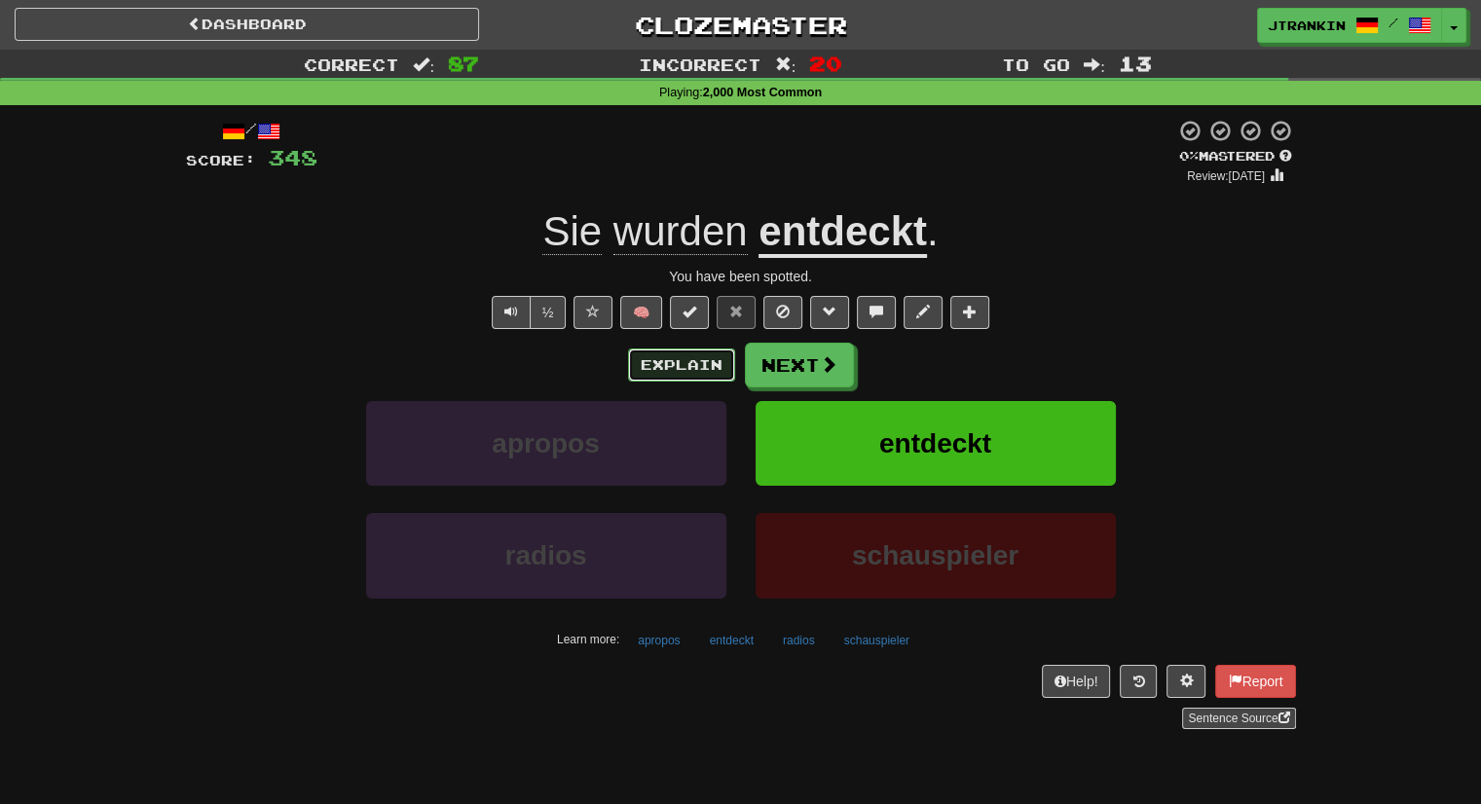
click at [678, 349] on button "Explain" at bounding box center [681, 365] width 107 height 33
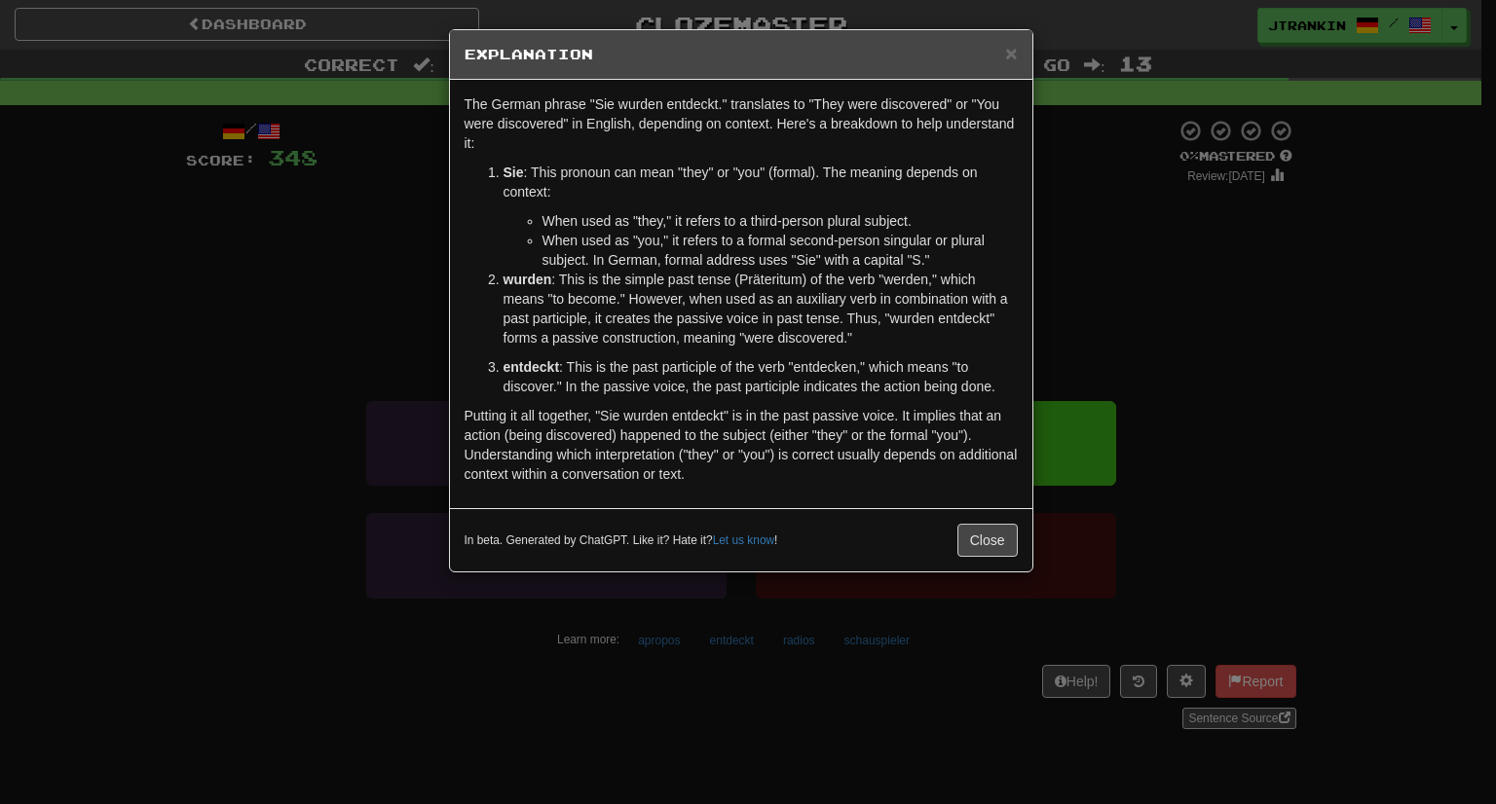
click at [1200, 371] on div "× Explanation The German phrase "Sie wurden entdeckt." translates to "They were…" at bounding box center [748, 402] width 1496 height 804
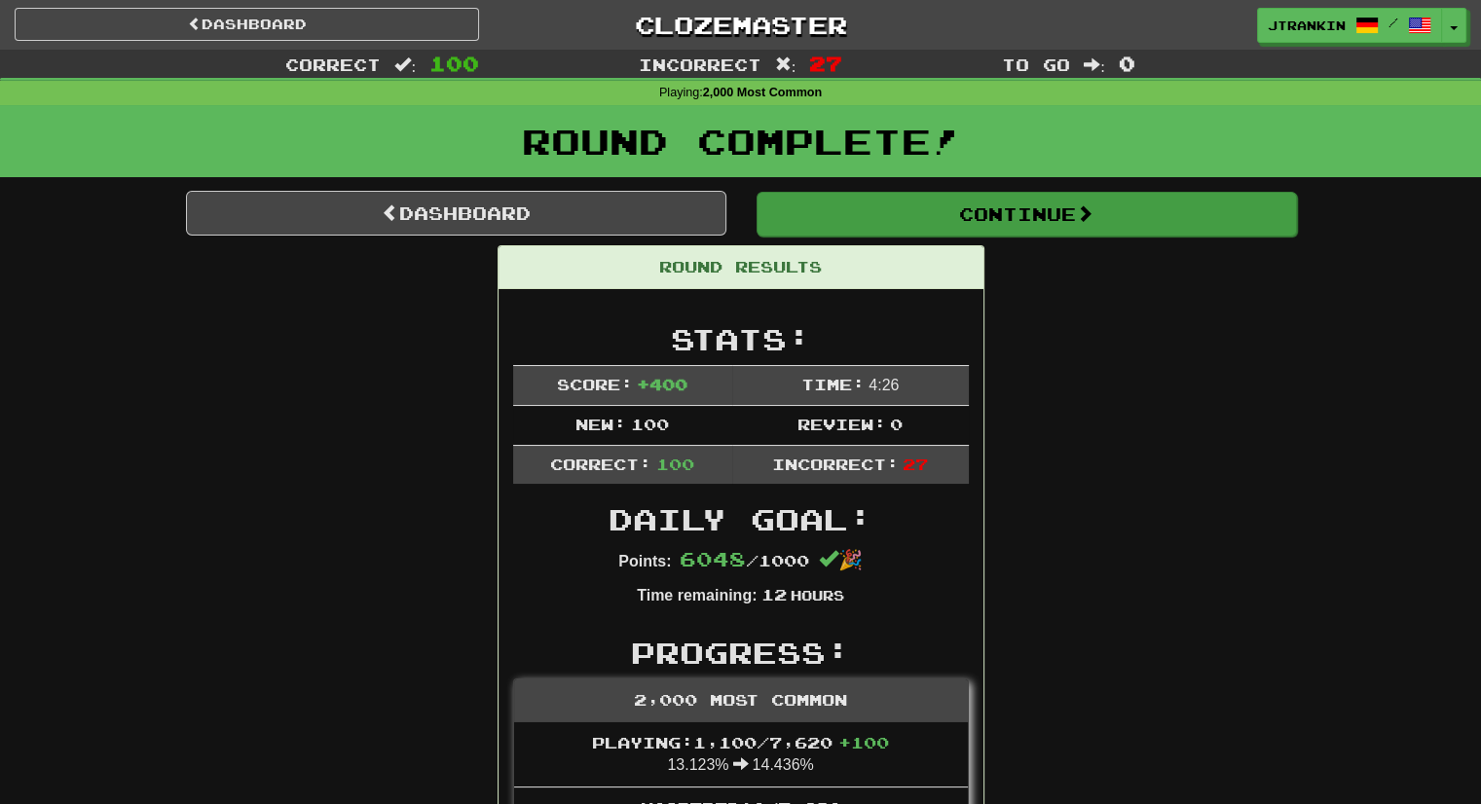
click at [1130, 191] on div "Continue" at bounding box center [1026, 213] width 570 height 45
click at [1138, 217] on button "Continue" at bounding box center [1027, 214] width 540 height 45
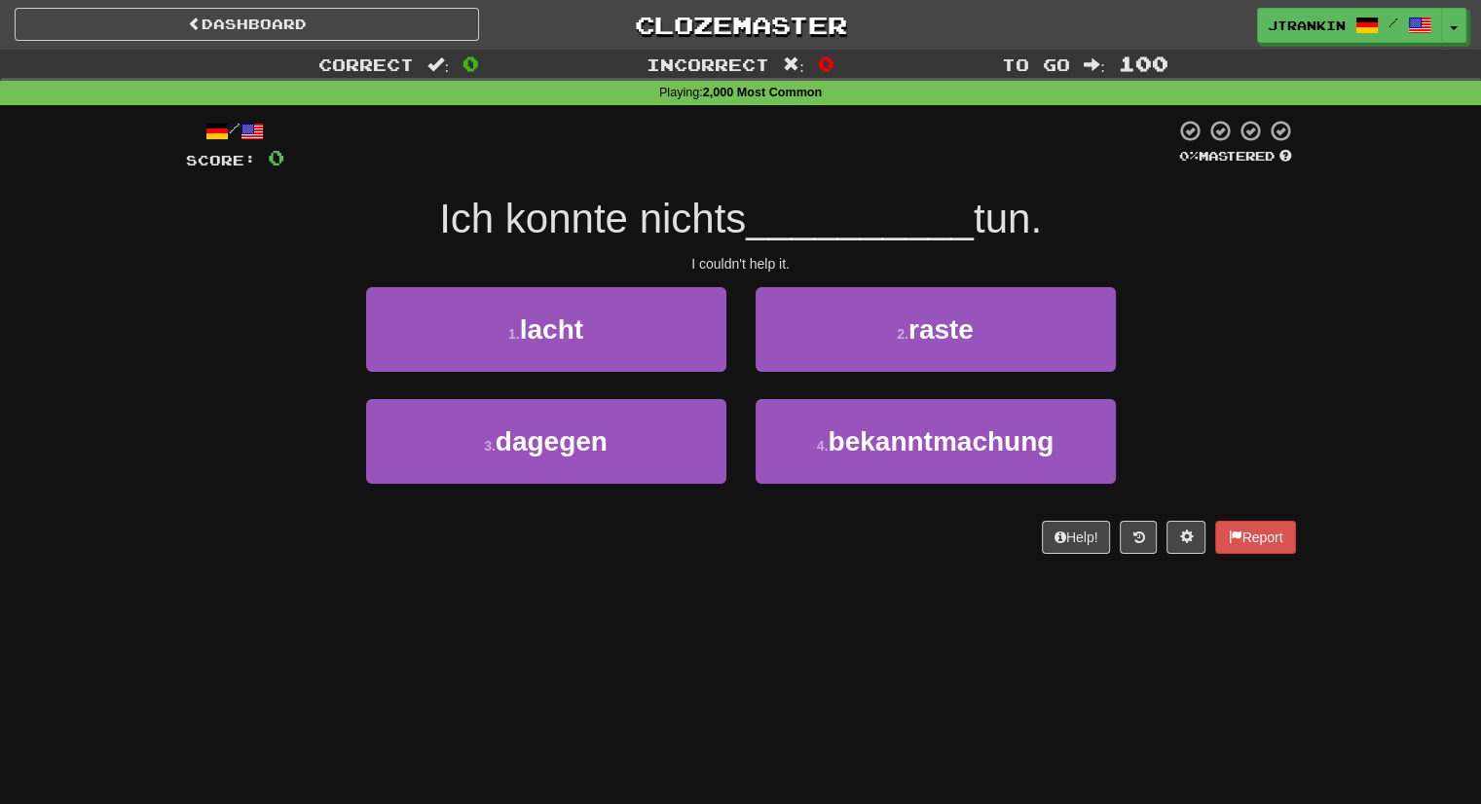
click at [1271, 293] on div "1 . lacht 2 . raste" at bounding box center [741, 343] width 1168 height 112
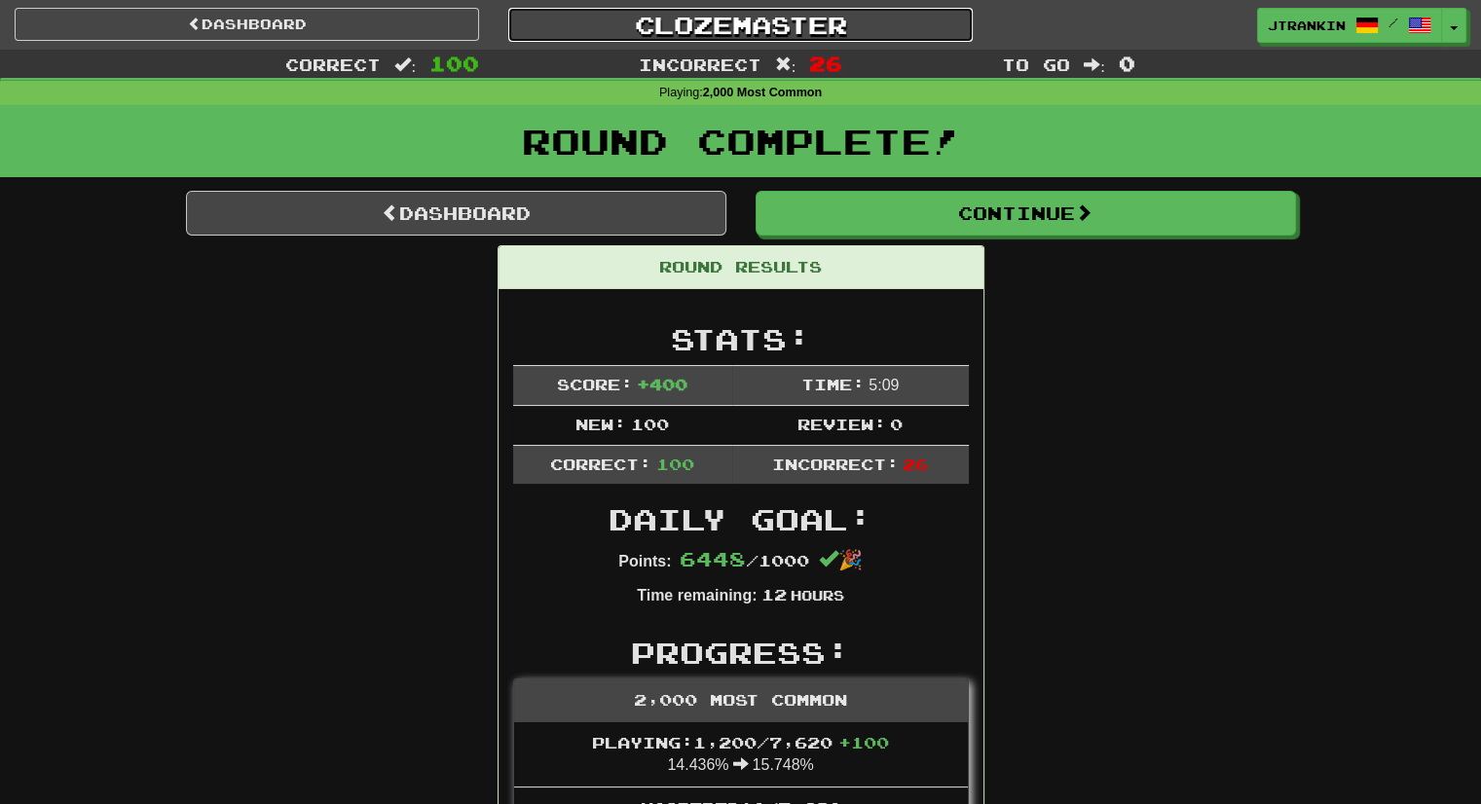
click at [806, 20] on link "Clozemaster" at bounding box center [740, 25] width 464 height 34
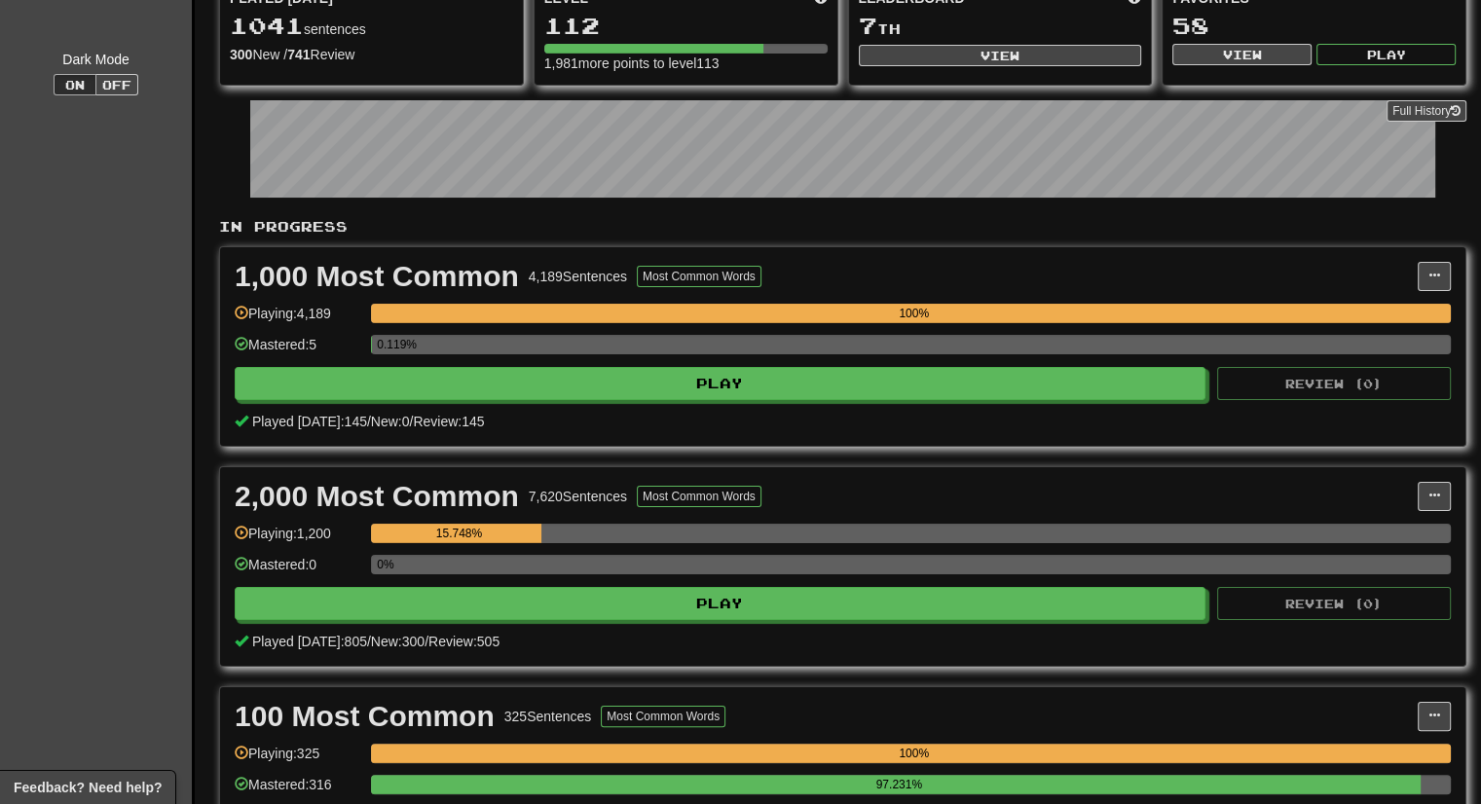
scroll to position [203, 0]
